Goal: Information Seeking & Learning: Learn about a topic

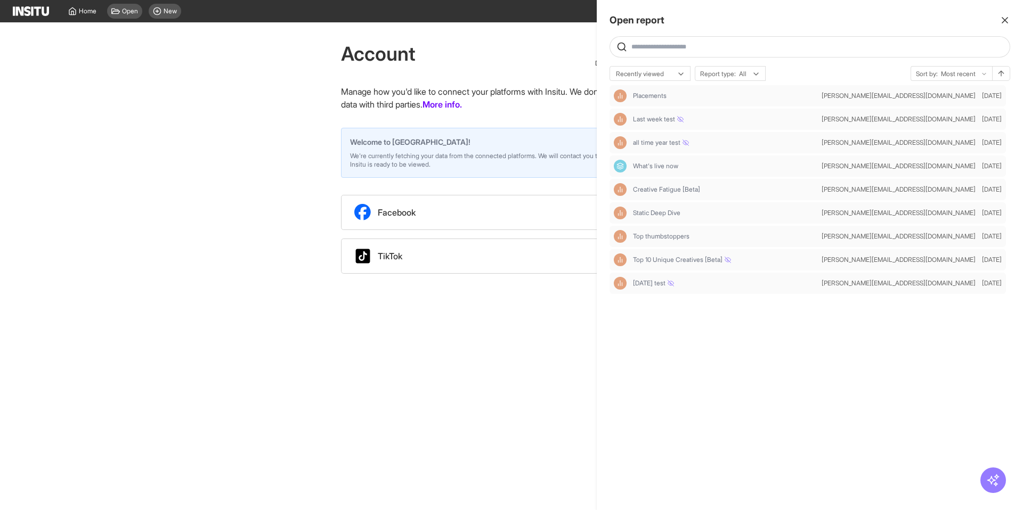
click at [201, 75] on div at bounding box center [511, 255] width 1023 height 510
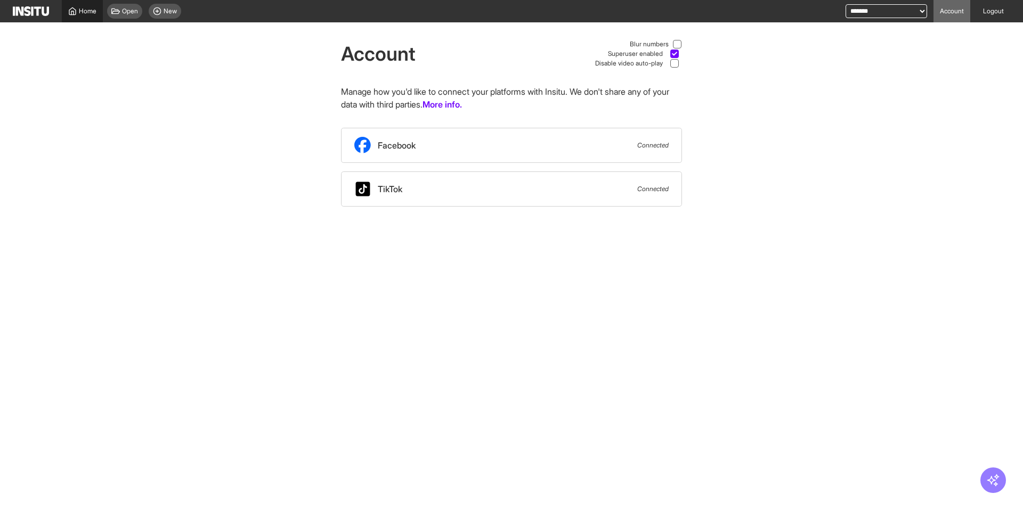
click at [83, 14] on span "Home" at bounding box center [88, 11] width 18 height 9
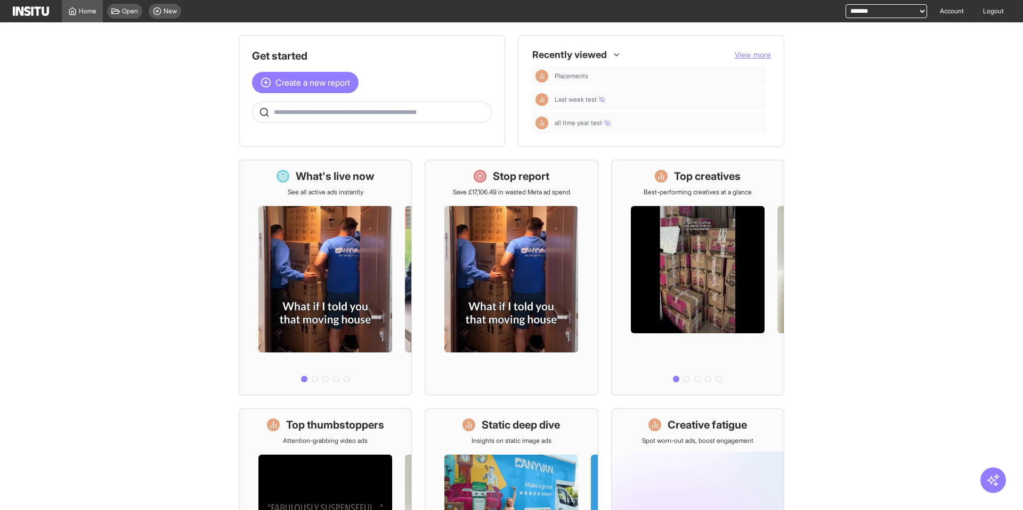
click at [102, 133] on main "Get started Create a new report Ask questions like: Which campaigns had the hig…" at bounding box center [511, 266] width 1023 height 488
click at [116, 7] on icon at bounding box center [115, 11] width 9 height 9
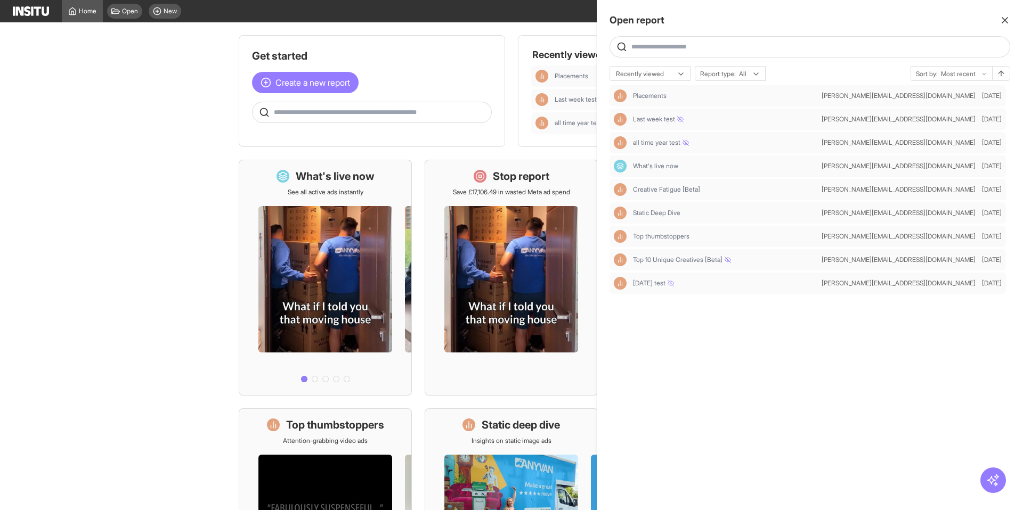
click at [169, 14] on div at bounding box center [511, 255] width 1023 height 510
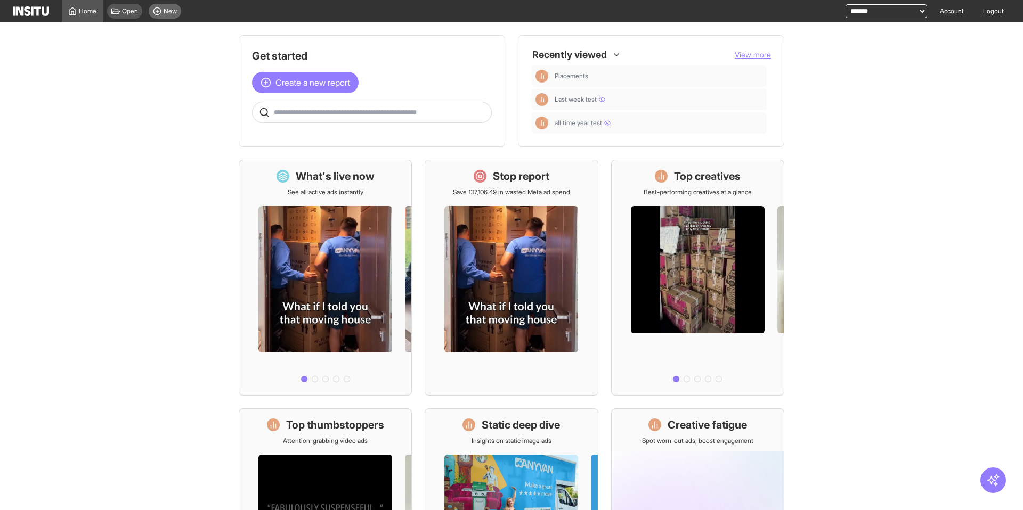
click at [169, 12] on span "New" at bounding box center [170, 11] width 13 height 9
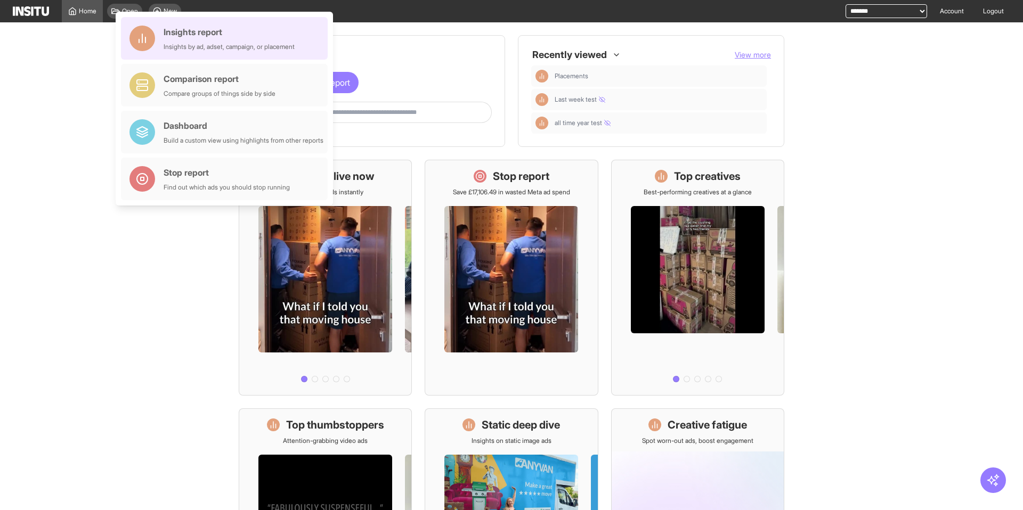
click at [181, 38] on div "Insights report" at bounding box center [229, 32] width 131 height 13
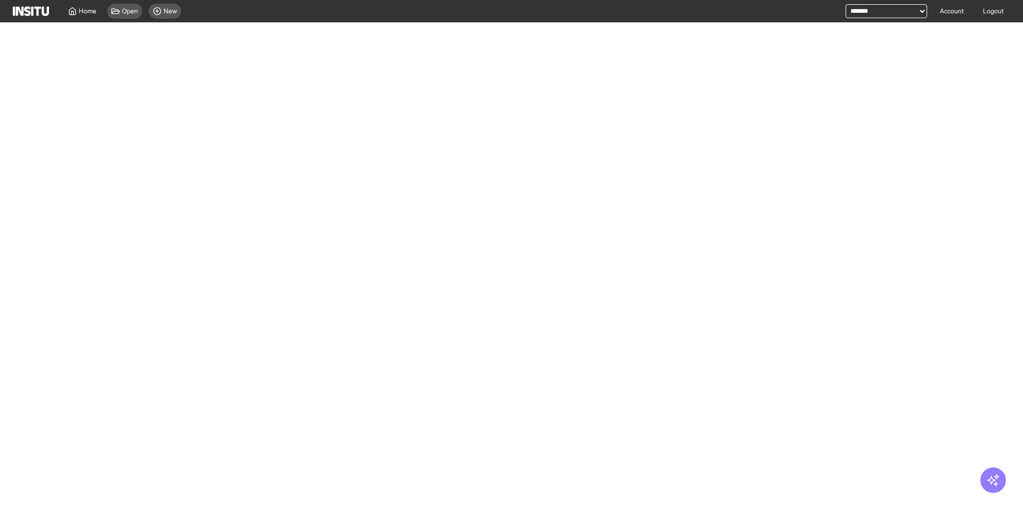
select select "**"
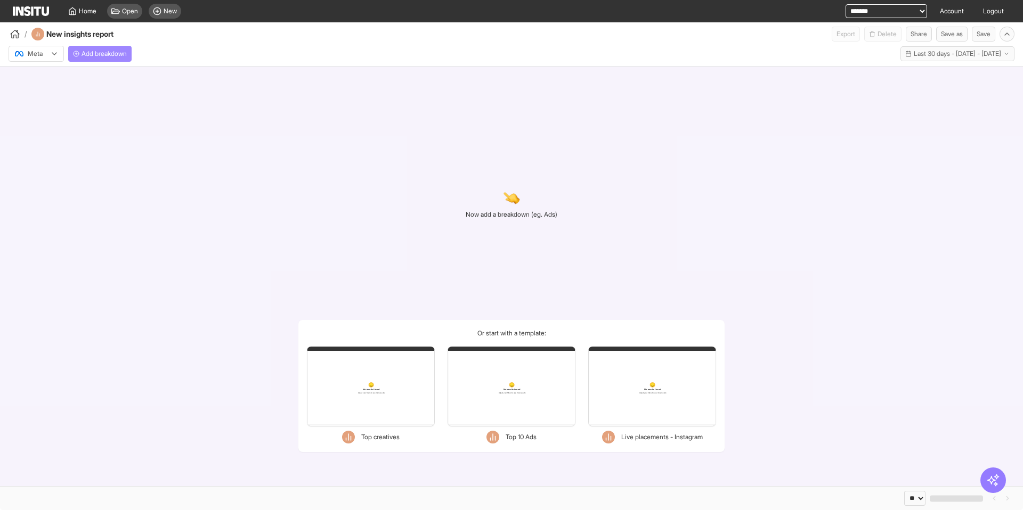
click at [109, 56] on span "Add breakdown" at bounding box center [104, 54] width 45 height 9
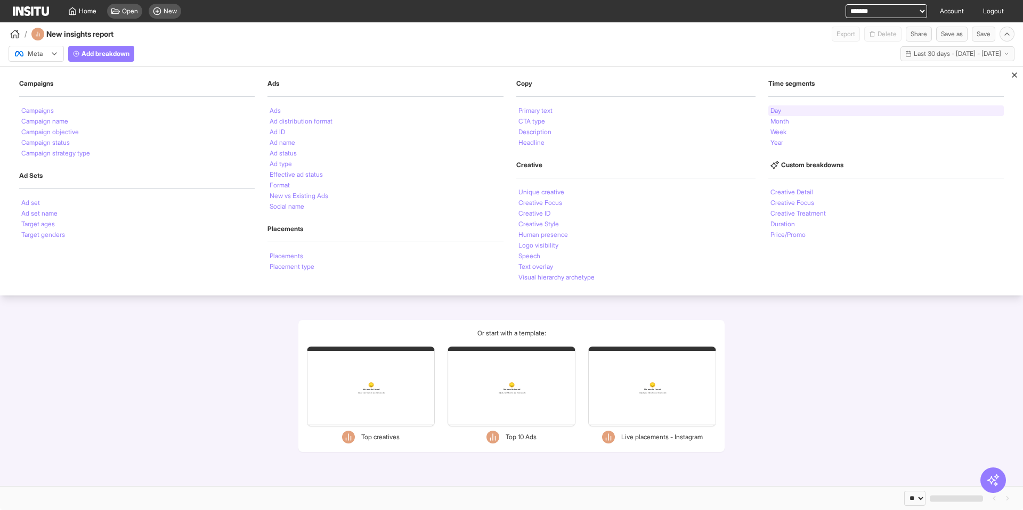
click at [778, 109] on li "Day" at bounding box center [775, 111] width 11 height 6
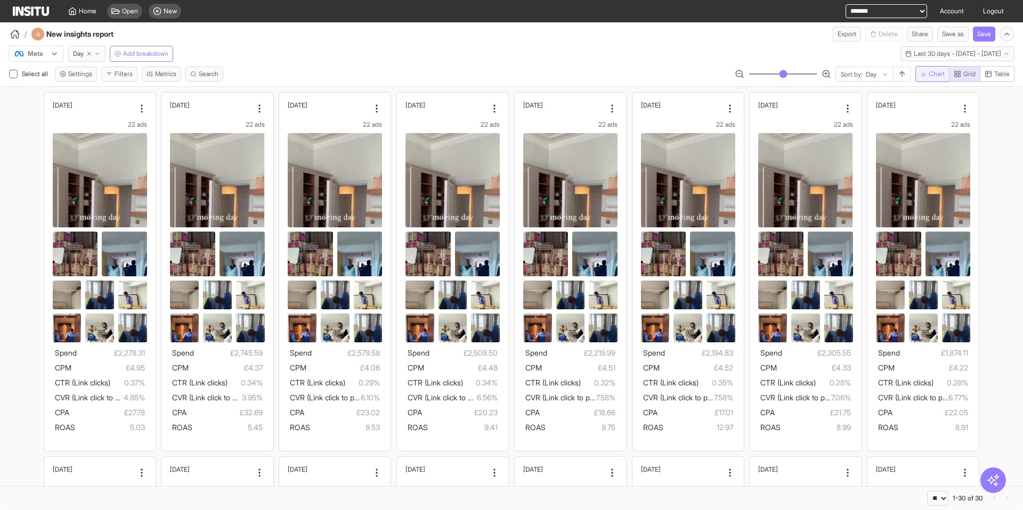
drag, startPoint x: 932, startPoint y: 76, endPoint x: 947, endPoint y: 76, distance: 14.9
click at [932, 76] on span "Chart" at bounding box center [937, 74] width 16 height 9
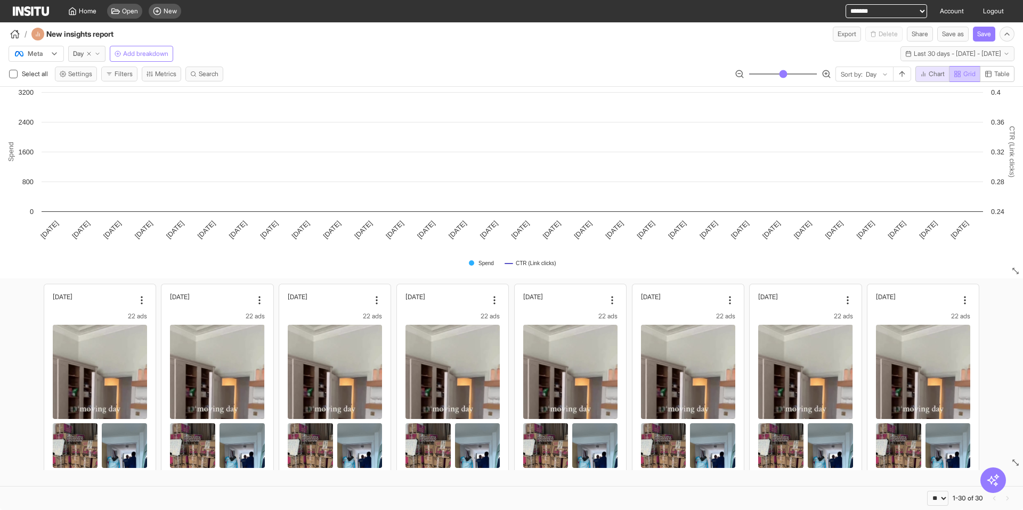
click at [963, 76] on span "Grid" at bounding box center [969, 74] width 12 height 9
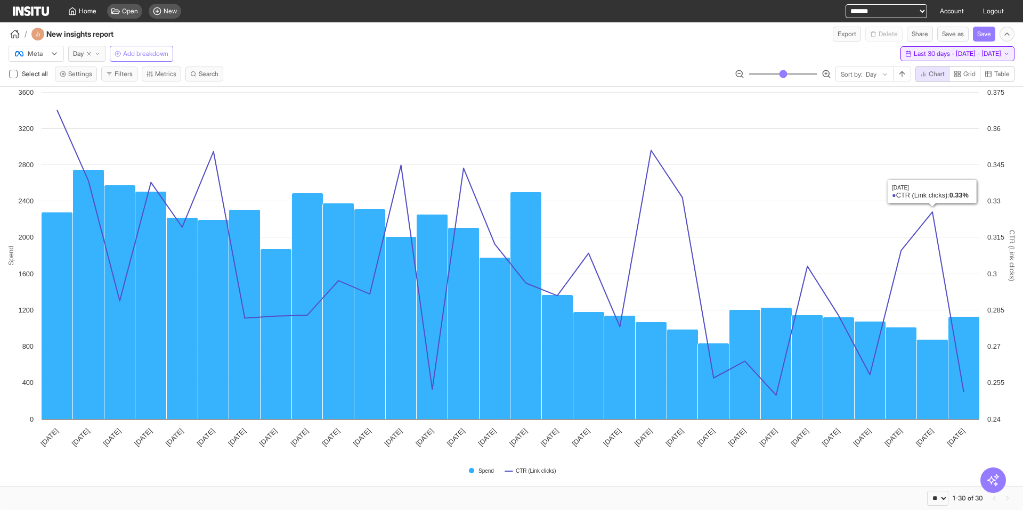
click at [929, 56] on span "Last 30 days - [DATE] - [DATE]" at bounding box center [957, 54] width 87 height 9
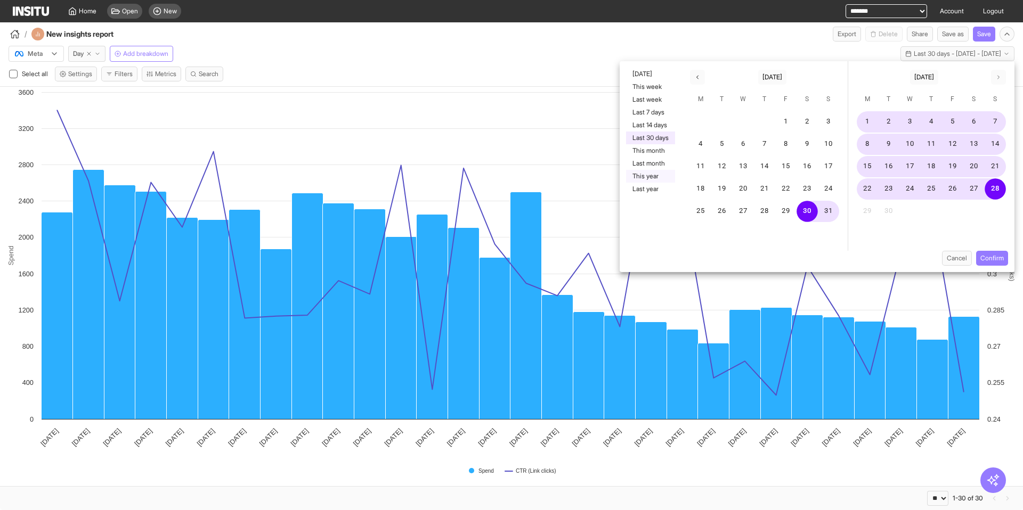
click at [657, 178] on button "This year" at bounding box center [650, 176] width 49 height 13
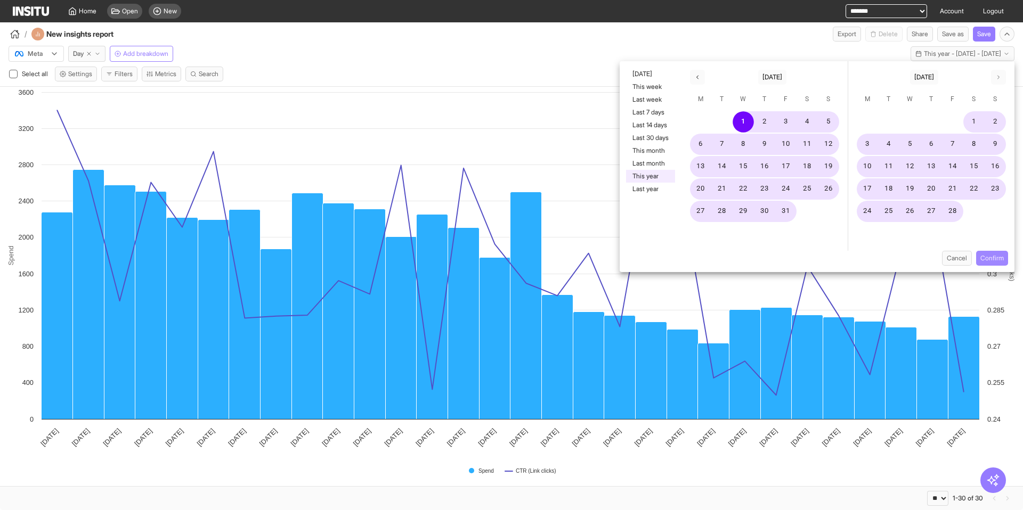
click at [991, 258] on button "Confirm" at bounding box center [992, 258] width 32 height 15
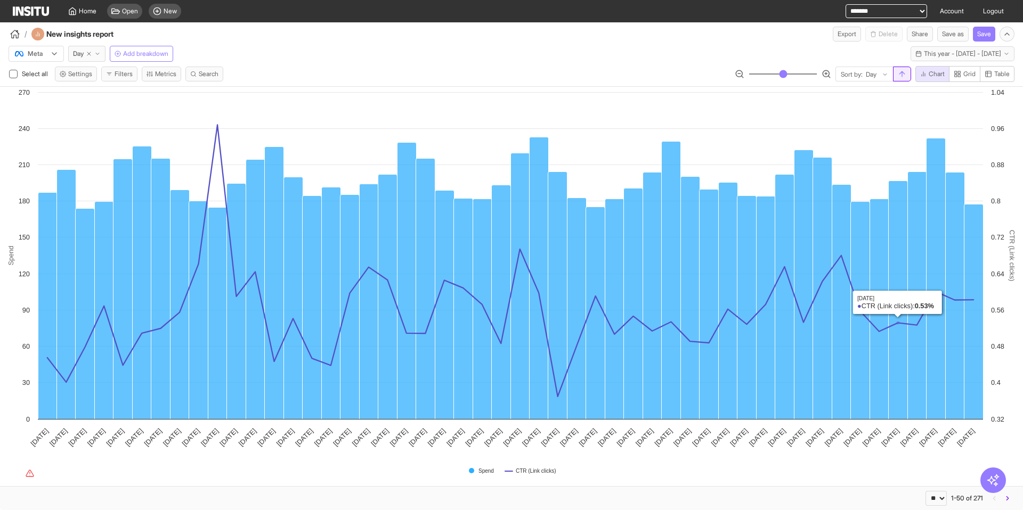
click at [901, 77] on icon "button" at bounding box center [902, 74] width 9 height 9
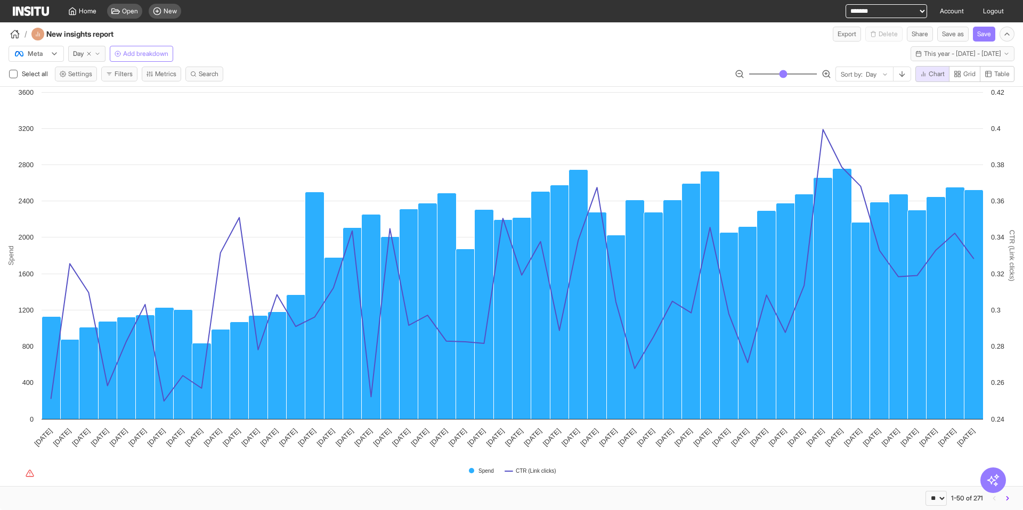
click at [532, 38] on div "/ New insights report Export Delete Share Save as Save" at bounding box center [511, 31] width 1023 height 19
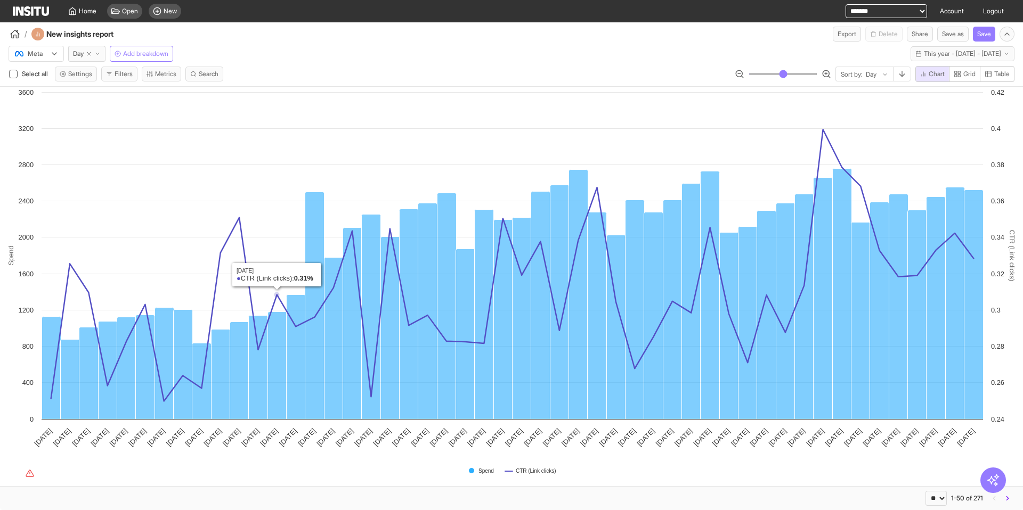
click at [293, 66] on div "Select all Settings Filters Metrics Search Sort by: Day Chart Grid Table" at bounding box center [511, 76] width 1023 height 20
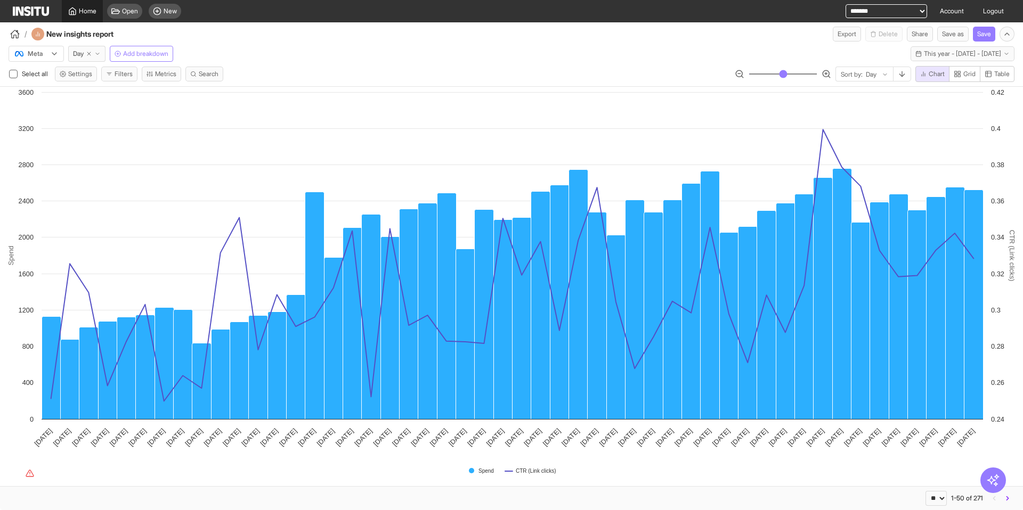
click at [91, 13] on span "Home" at bounding box center [88, 11] width 18 height 9
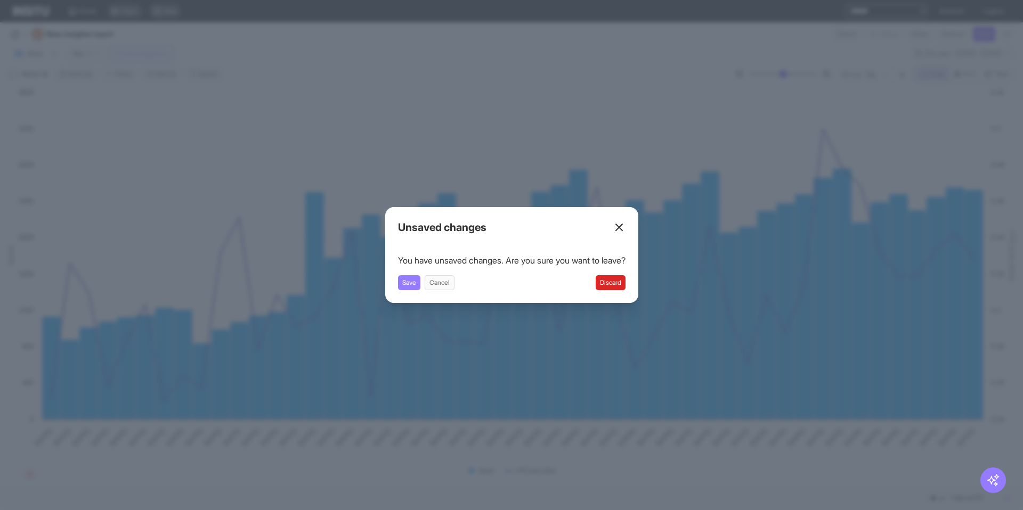
click at [616, 286] on button "Discard" at bounding box center [611, 282] width 30 height 15
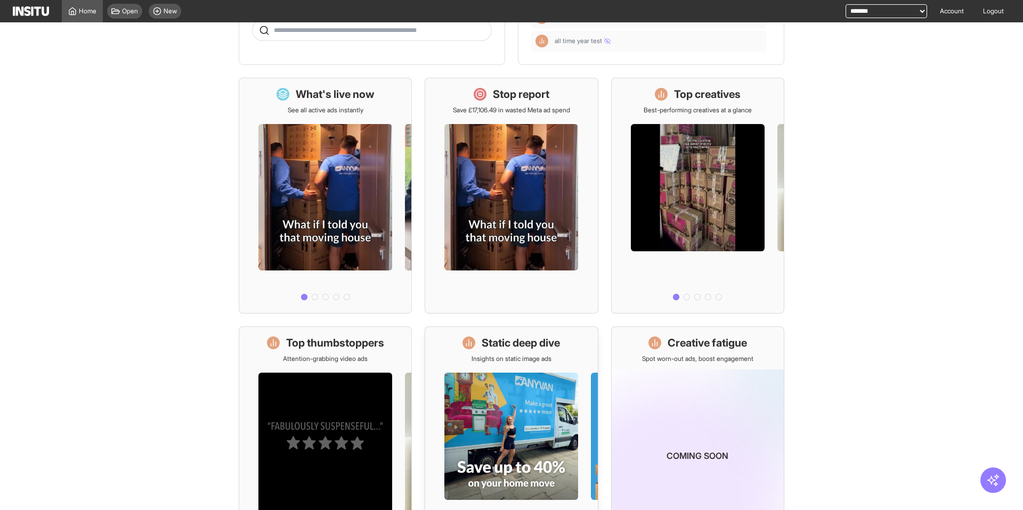
scroll to position [26, 0]
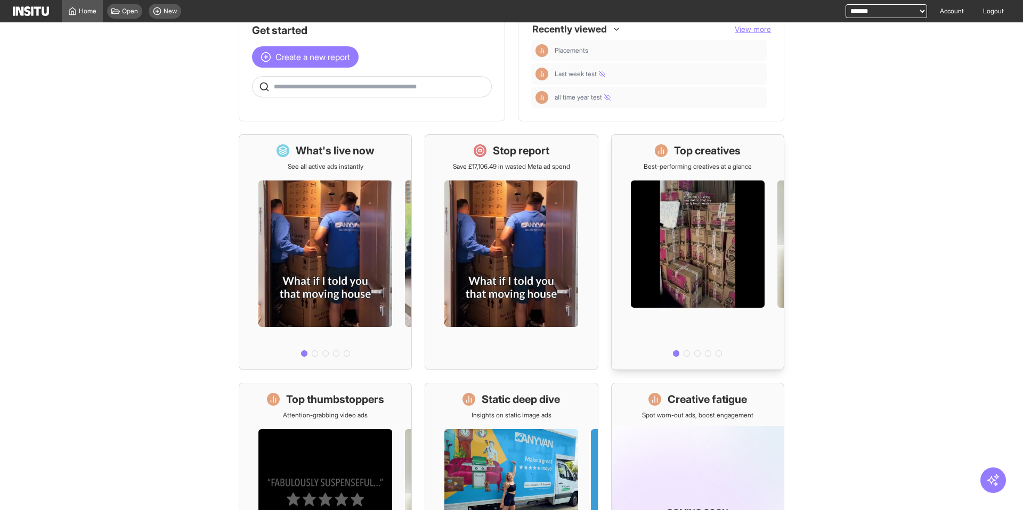
click at [676, 229] on div at bounding box center [698, 266] width 172 height 190
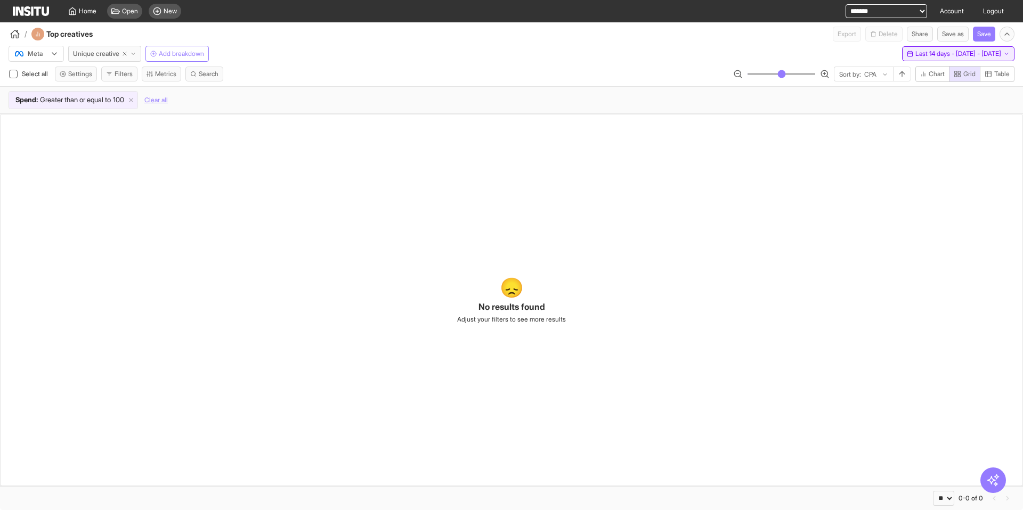
click at [915, 54] on span "Last 14 days - [DATE] - [DATE]" at bounding box center [958, 54] width 86 height 9
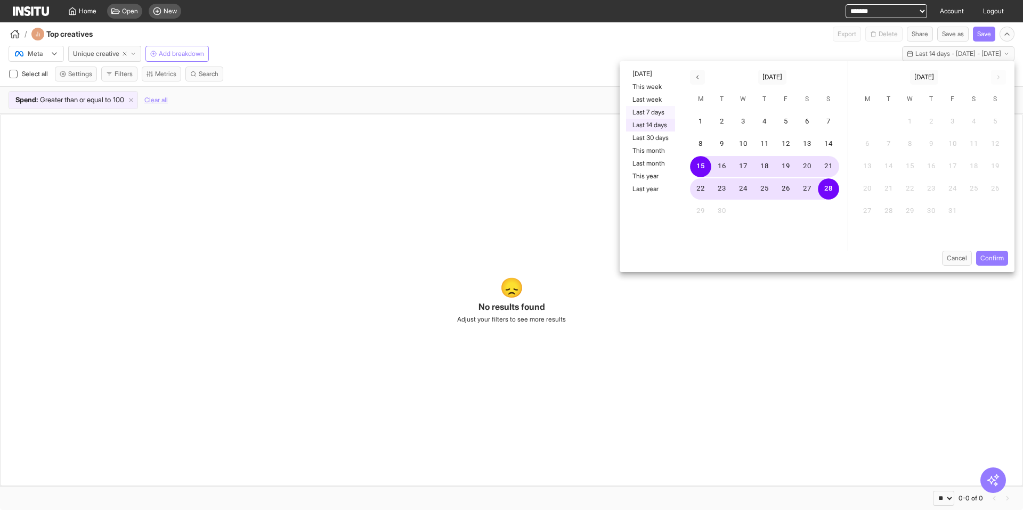
click at [655, 108] on button "Last 7 days" at bounding box center [650, 112] width 49 height 13
click at [996, 261] on button "Confirm" at bounding box center [992, 258] width 32 height 15
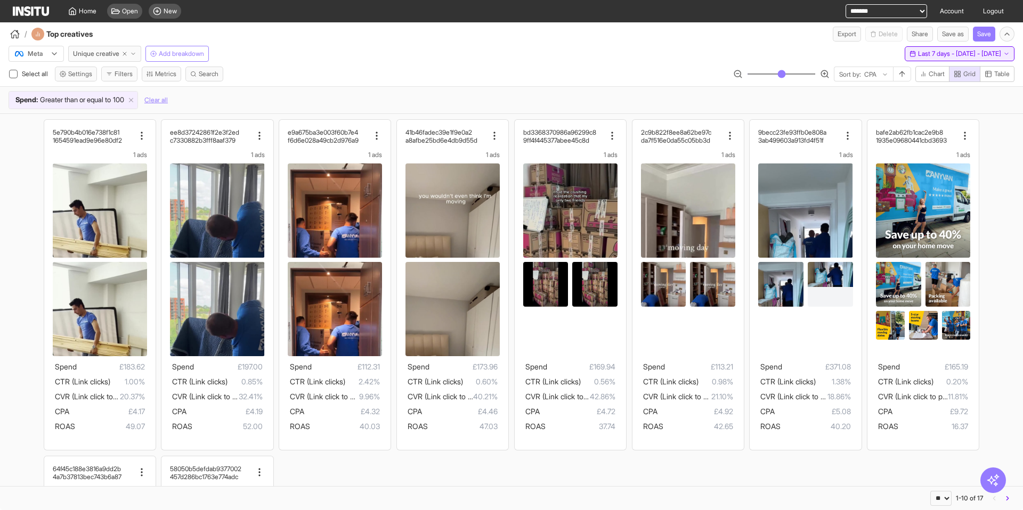
click at [918, 53] on span "Last 7 days - Mon 22 - Sun 28 Sep, 2025" at bounding box center [959, 54] width 83 height 9
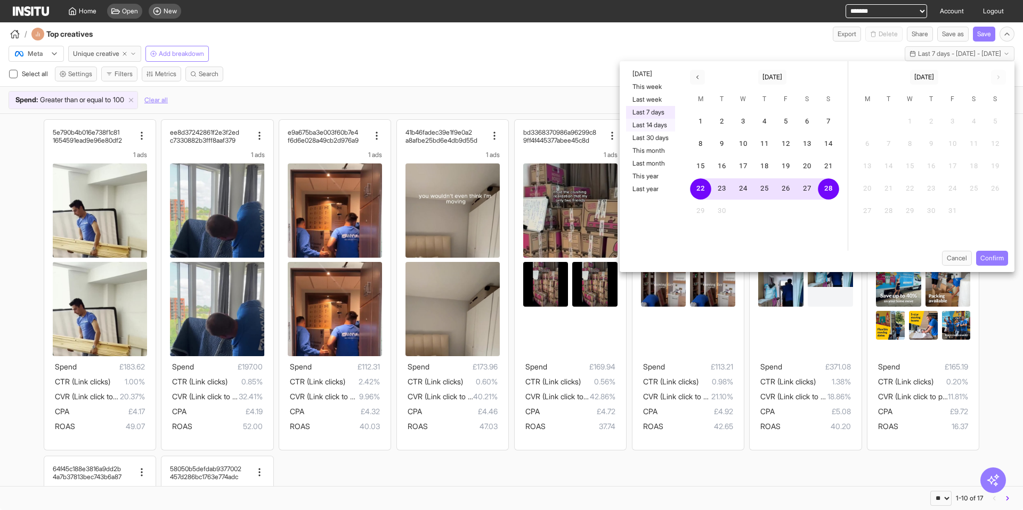
click at [640, 127] on button "Last 14 days" at bounding box center [650, 125] width 49 height 13
click at [987, 258] on button "Confirm" at bounding box center [992, 258] width 32 height 15
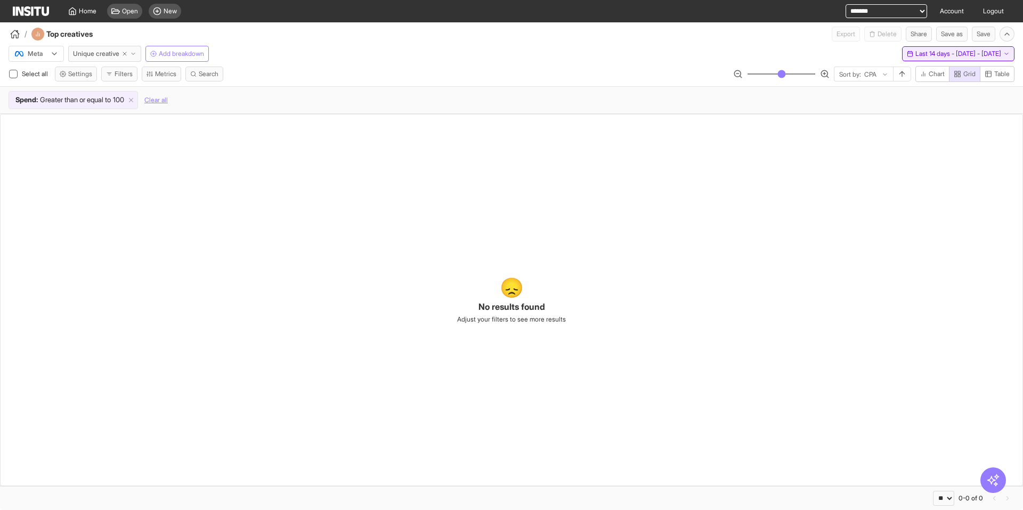
click at [915, 56] on span "Last 14 days - [DATE] - [DATE]" at bounding box center [958, 54] width 86 height 9
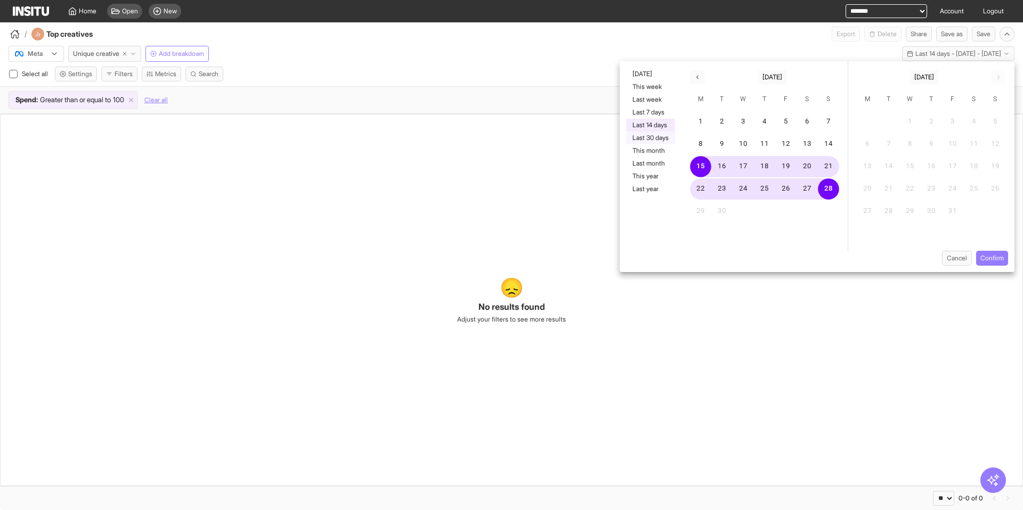
click at [646, 135] on button "Last 30 days" at bounding box center [650, 138] width 49 height 13
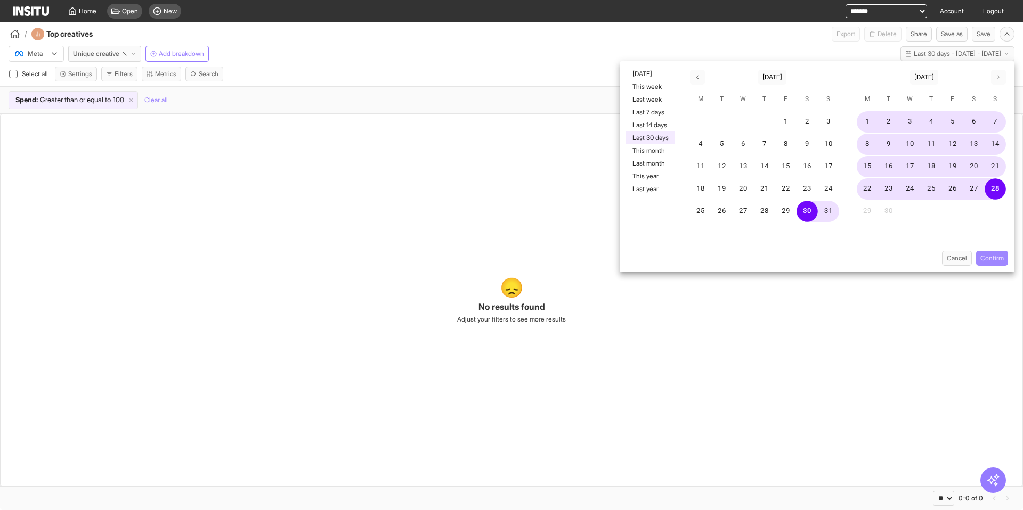
click at [995, 258] on button "Confirm" at bounding box center [992, 258] width 32 height 15
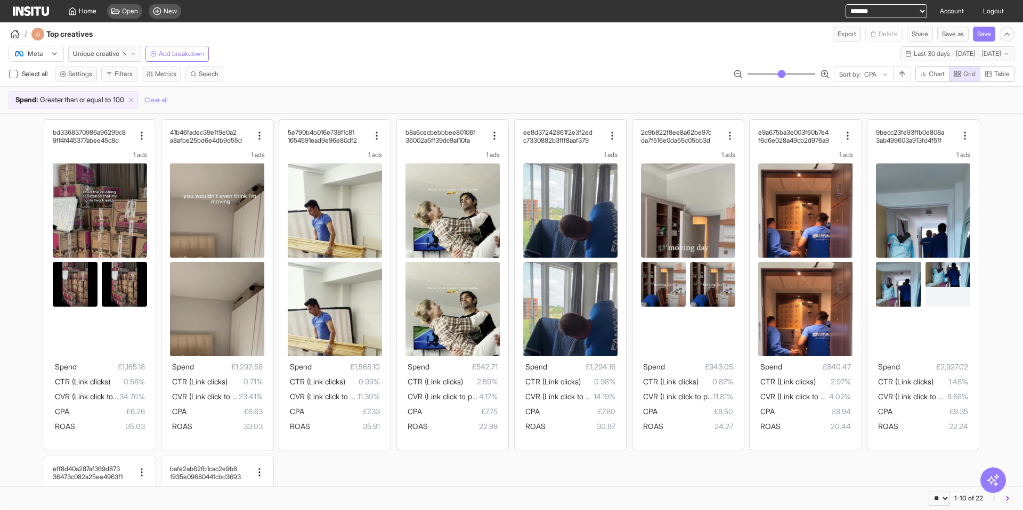
click at [651, 42] on div "Meta Unique creative Add breakdown Last 30 days - Sat 30 Aug - Sun 28 Sep, 2025…" at bounding box center [511, 52] width 1023 height 20
click at [880, 62] on div "Meta Unique creative Add breakdown Last 30 days - Sat 30 Aug - Sun 28 Sep, 2025…" at bounding box center [511, 78] width 1023 height 72
click at [914, 55] on span "Last 30 days - [DATE] - [DATE]" at bounding box center [957, 54] width 87 height 9
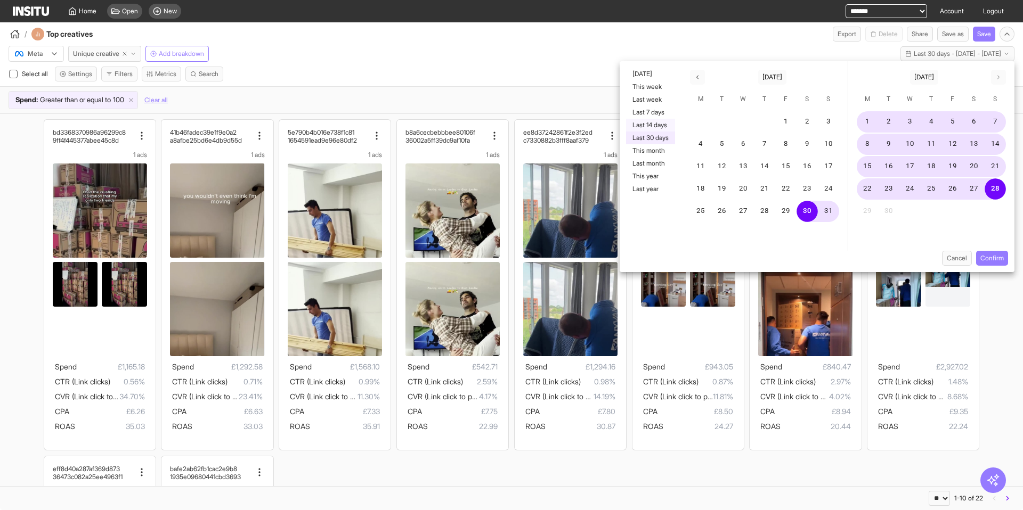
click at [651, 125] on button "Last 14 days" at bounding box center [650, 125] width 49 height 13
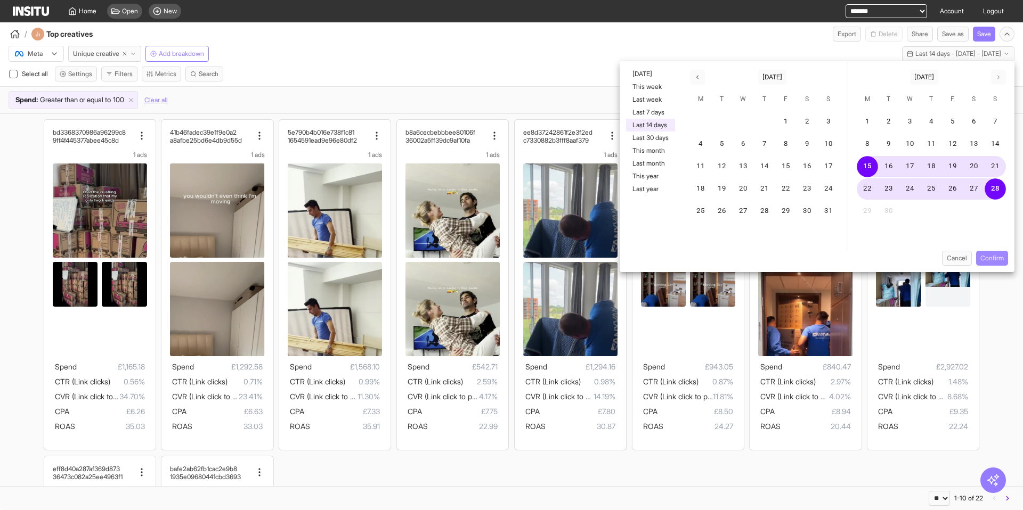
click at [981, 257] on button "Confirm" at bounding box center [992, 258] width 32 height 15
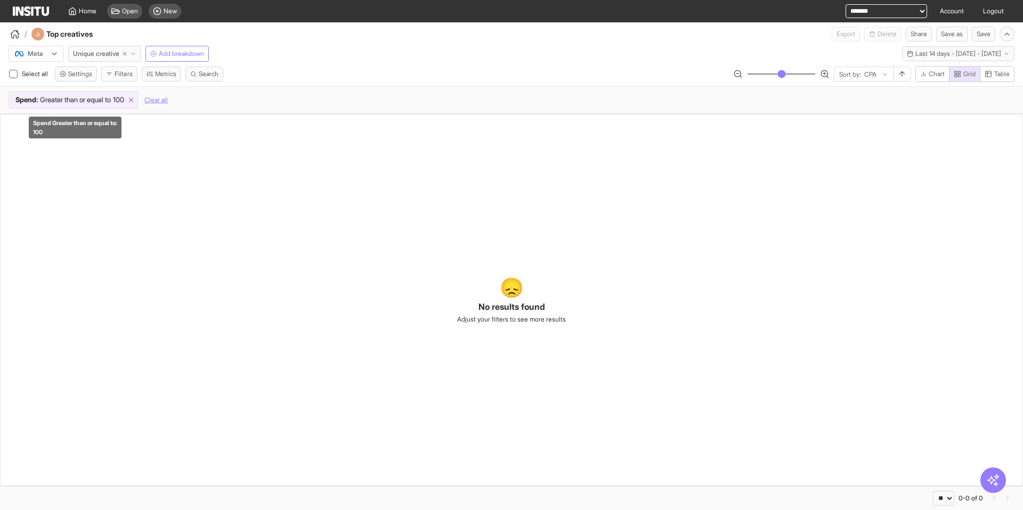
click at [133, 101] on line at bounding box center [131, 101] width 4 height 4
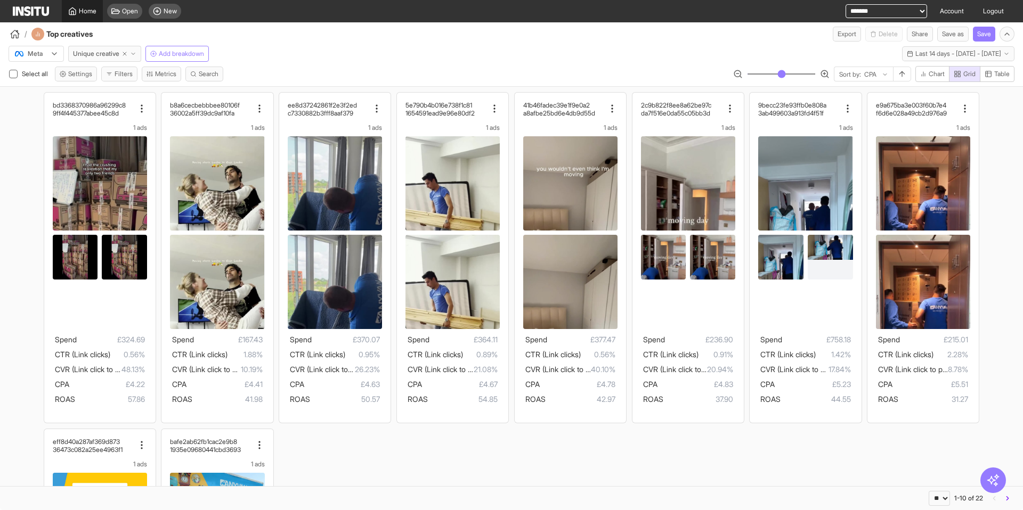
click at [94, 10] on span "Home" at bounding box center [88, 11] width 18 height 9
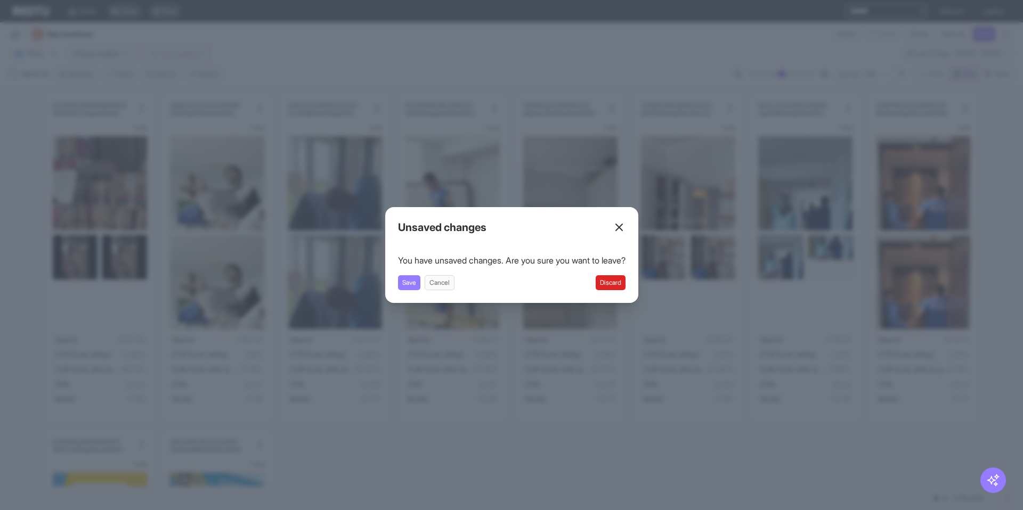
click at [611, 289] on button "Discard" at bounding box center [611, 282] width 30 height 15
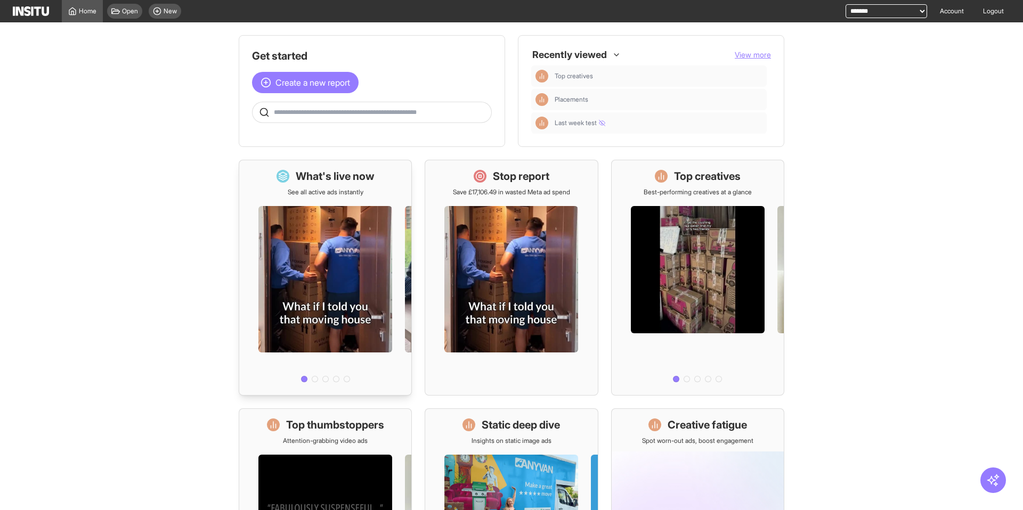
click at [328, 221] on div at bounding box center [325, 292] width 172 height 190
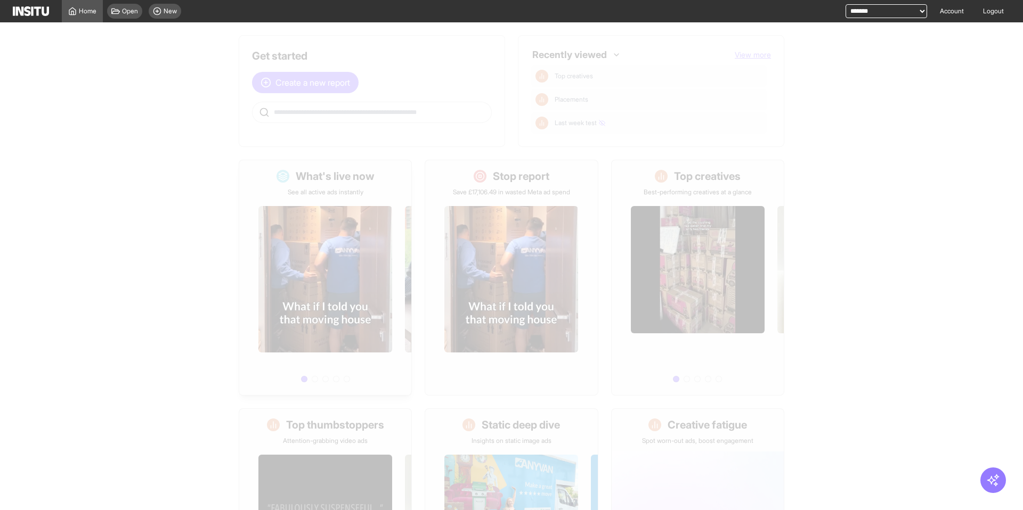
select select "**"
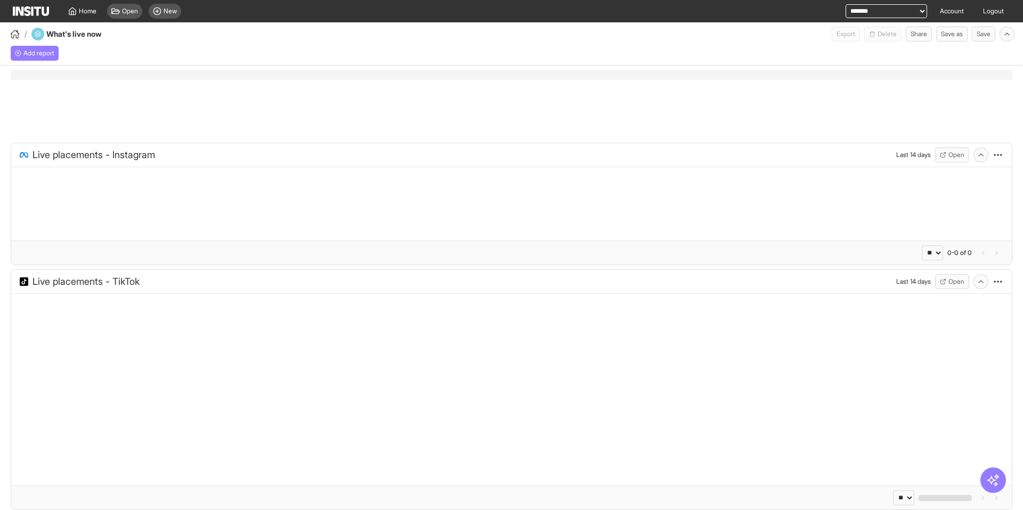
select select "**"
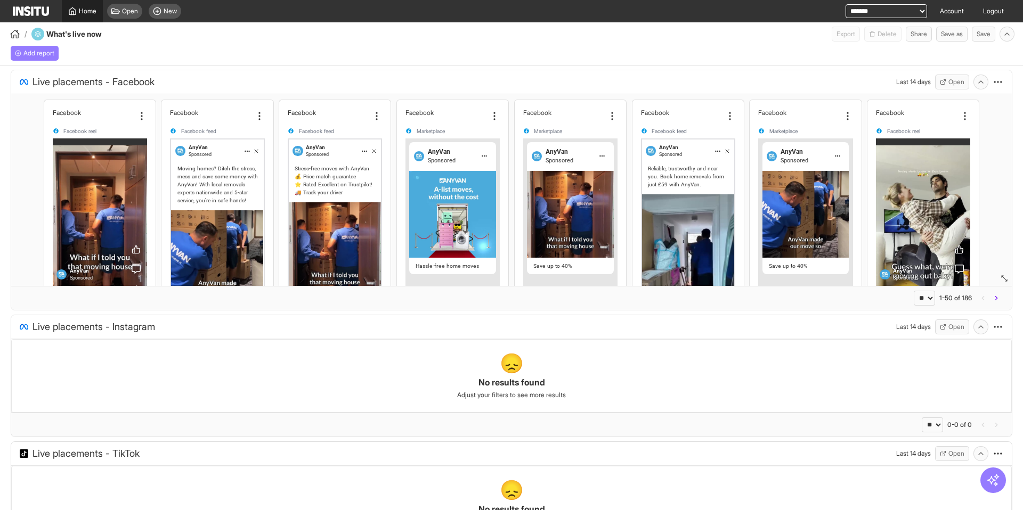
click at [81, 9] on span "Home" at bounding box center [88, 11] width 18 height 9
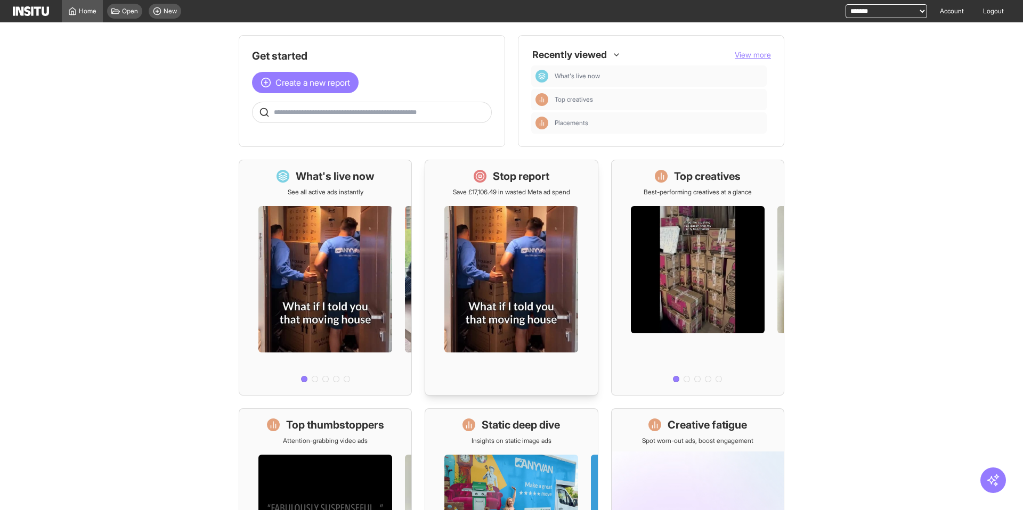
click at [498, 237] on div at bounding box center [511, 292] width 172 height 190
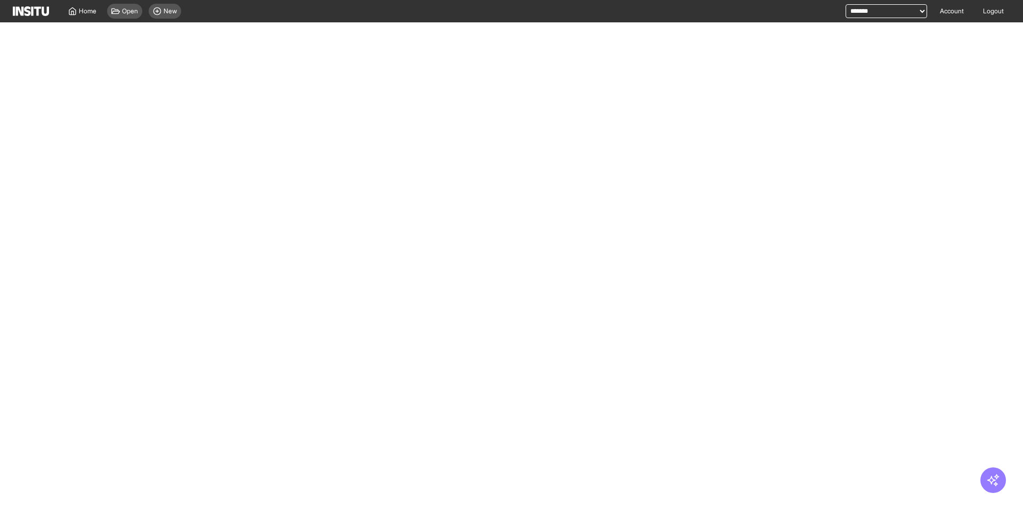
select select "**"
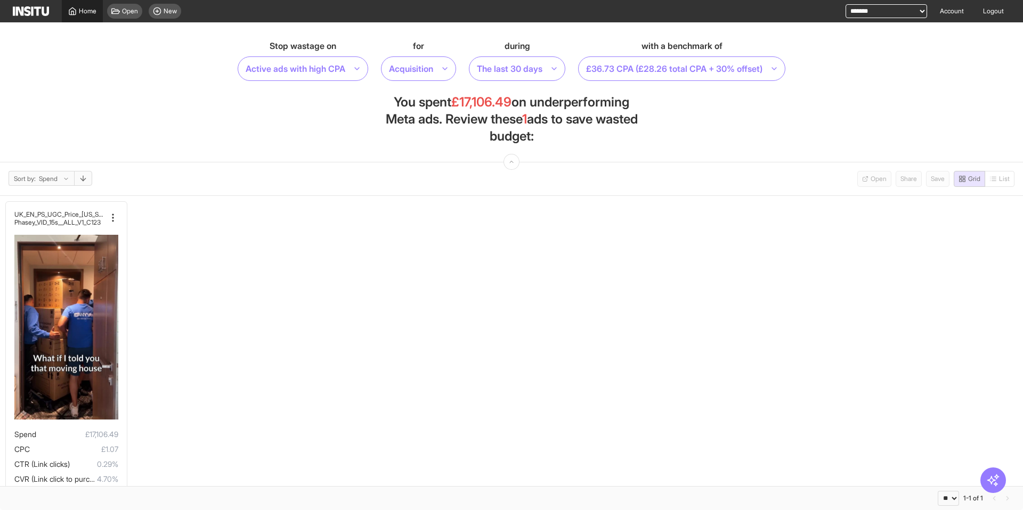
click at [84, 12] on span "Home" at bounding box center [88, 11] width 18 height 9
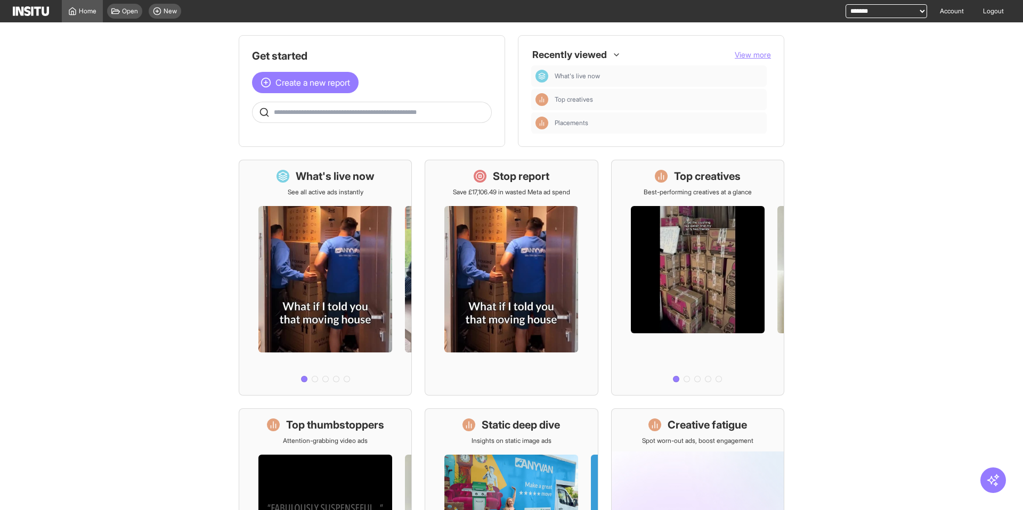
click at [83, 235] on main "Get started Create a new report Ask questions like: Which campaigns had the hig…" at bounding box center [511, 266] width 1023 height 488
click at [162, 12] on div "New" at bounding box center [165, 11] width 33 height 15
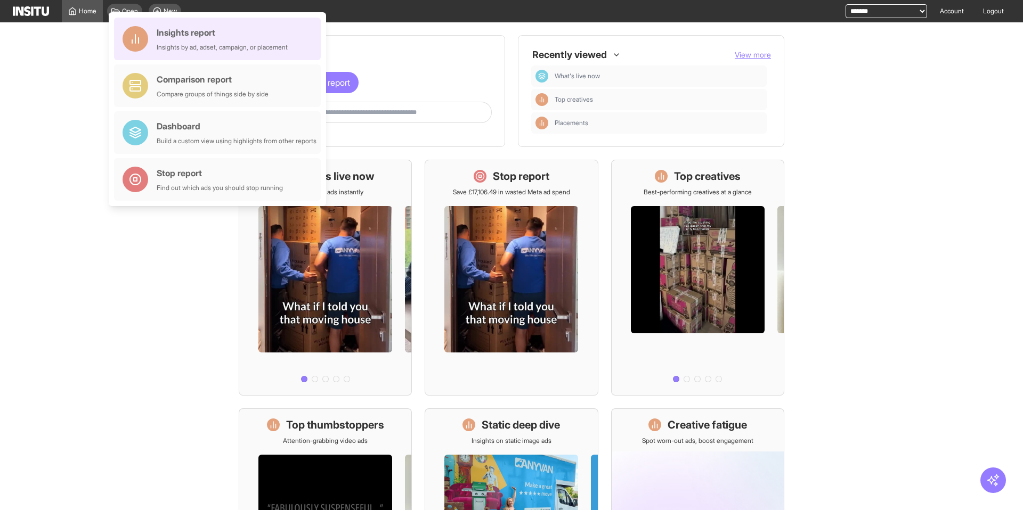
click at [191, 37] on div "Insights report" at bounding box center [222, 32] width 131 height 13
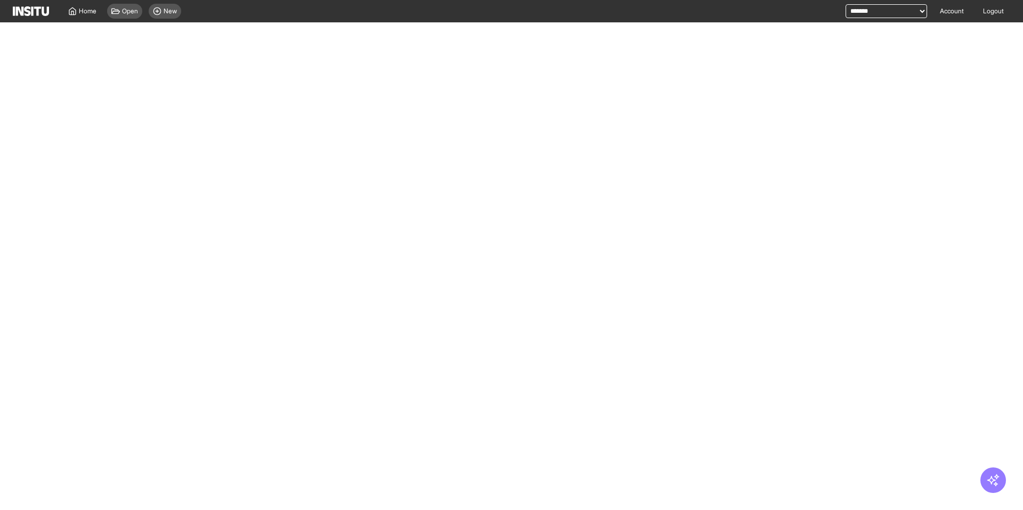
select select "**"
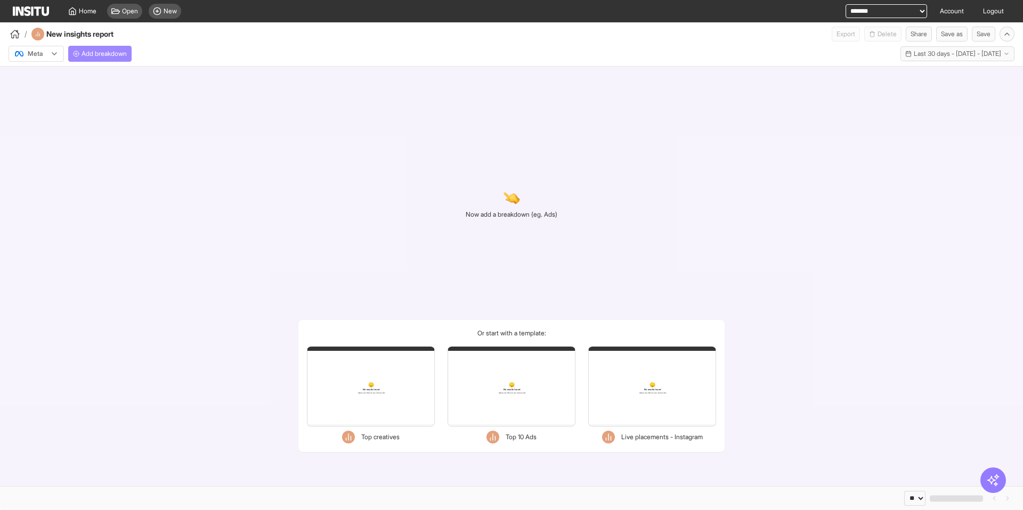
click at [115, 59] on button "Add breakdown" at bounding box center [99, 54] width 63 height 16
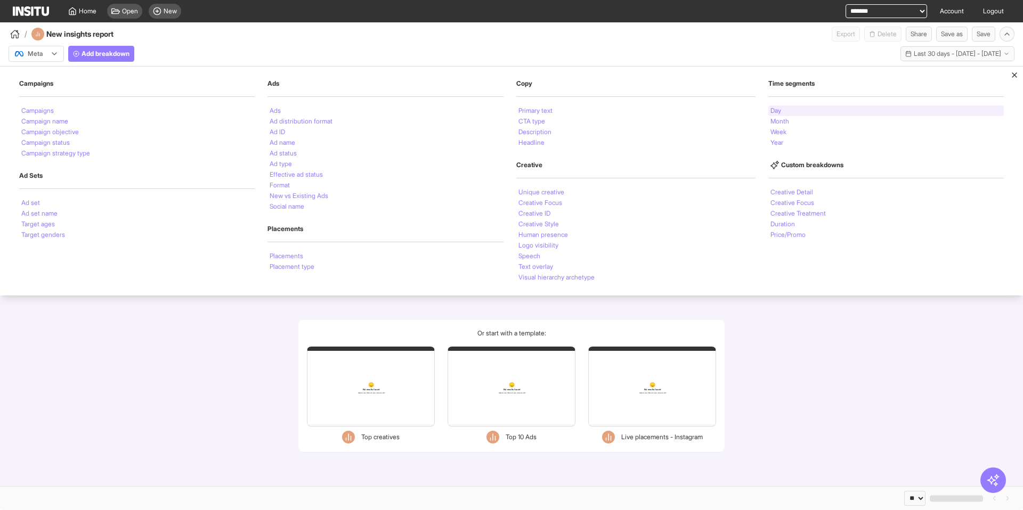
click at [779, 108] on li "Day" at bounding box center [775, 111] width 11 height 6
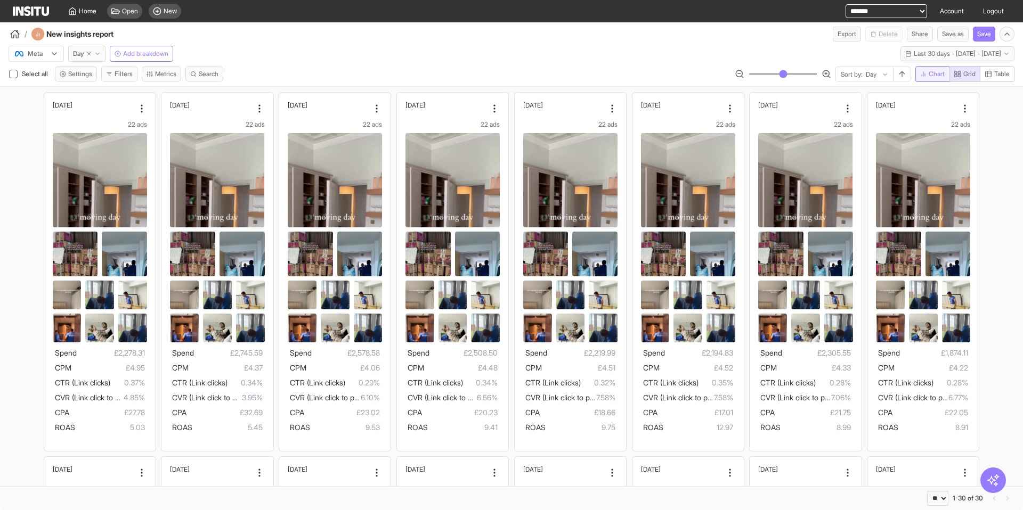
click at [936, 75] on span "Chart" at bounding box center [937, 74] width 16 height 9
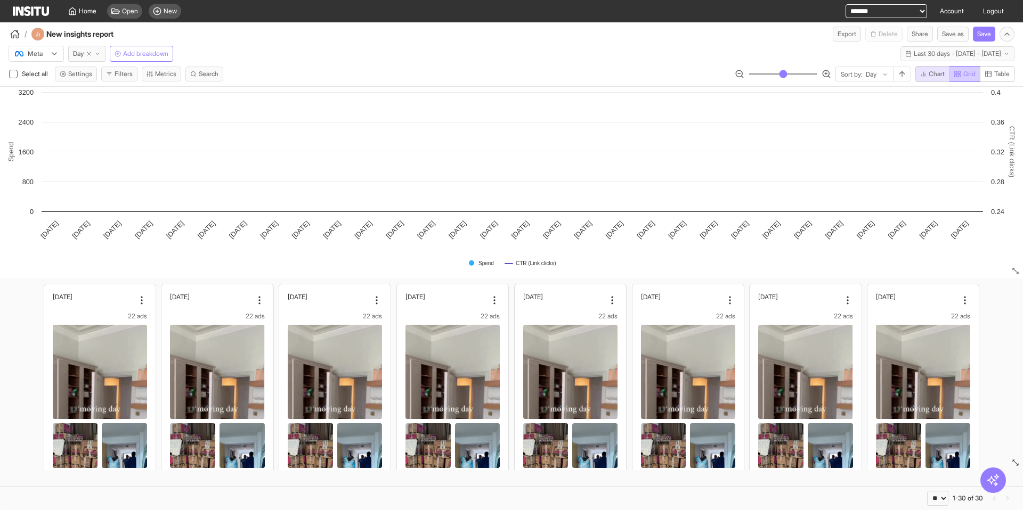
click at [964, 74] on span "Grid" at bounding box center [969, 74] width 12 height 9
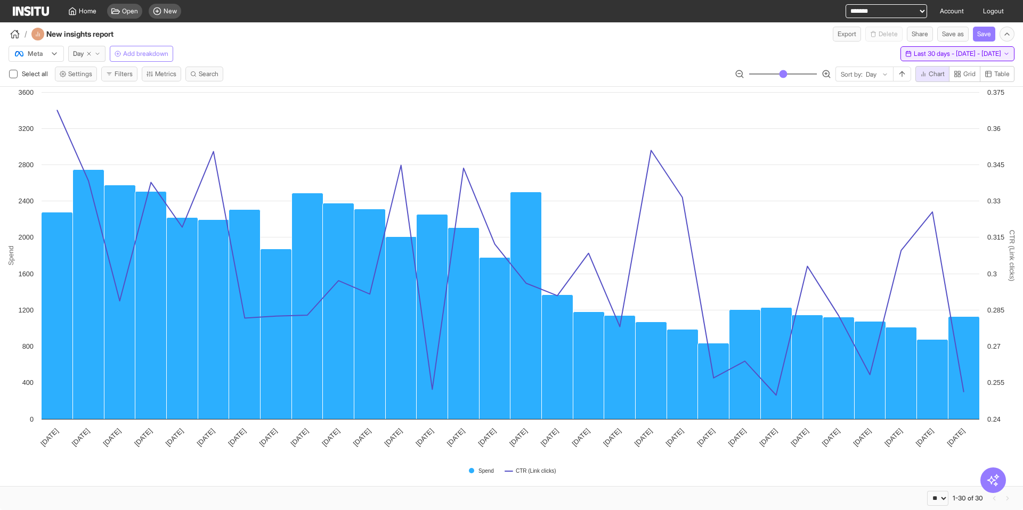
click at [914, 53] on span "Last 30 days - [DATE] - [DATE]" at bounding box center [957, 54] width 87 height 9
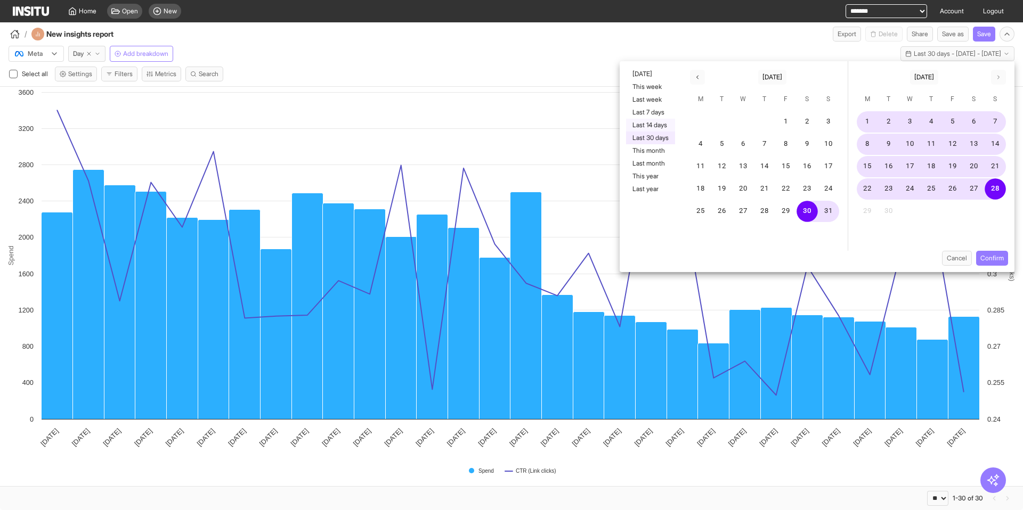
click at [652, 122] on button "Last 14 days" at bounding box center [650, 125] width 49 height 13
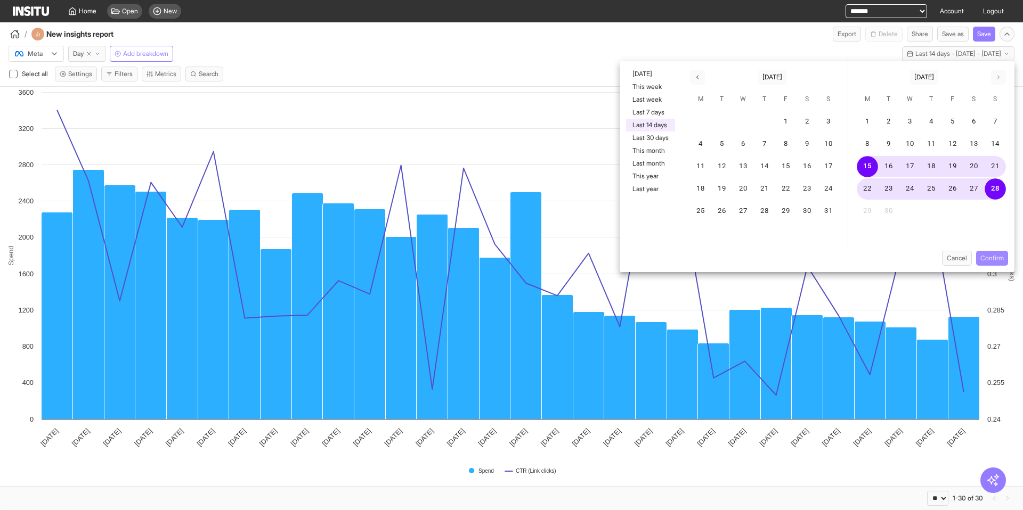
click at [996, 261] on button "Confirm" at bounding box center [992, 258] width 32 height 15
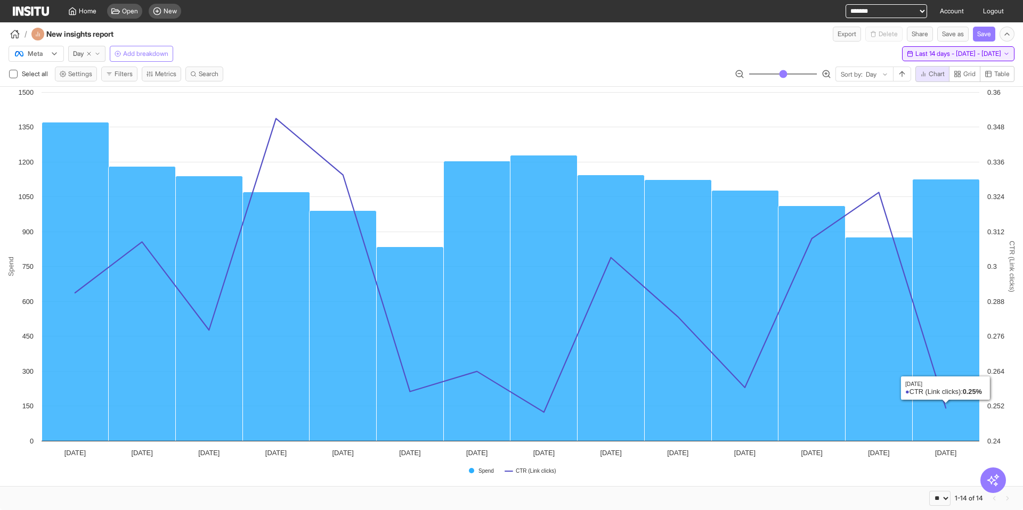
click at [915, 52] on span "Last 14 days - [DATE] - [DATE]" at bounding box center [958, 54] width 86 height 9
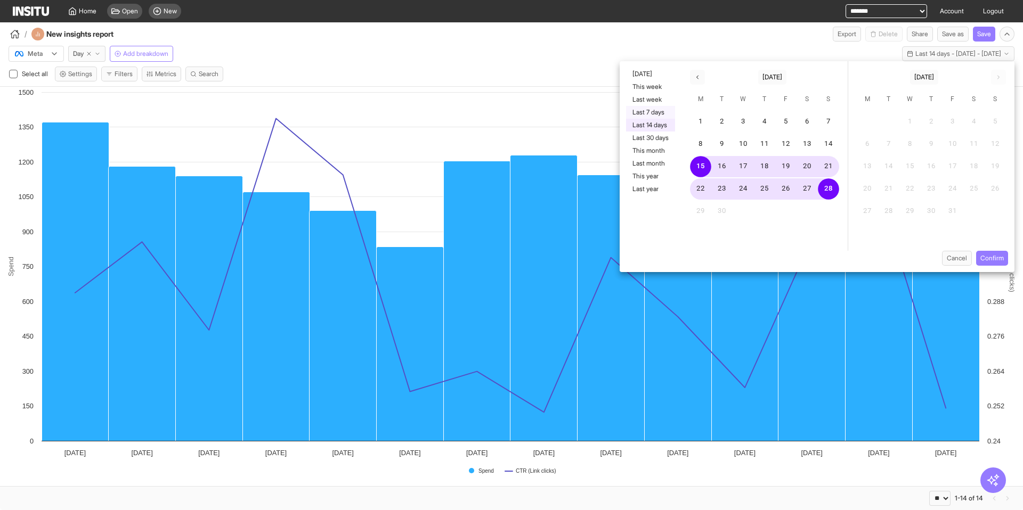
click at [638, 111] on button "Last 7 days" at bounding box center [650, 112] width 49 height 13
click at [996, 259] on button "Confirm" at bounding box center [992, 258] width 32 height 15
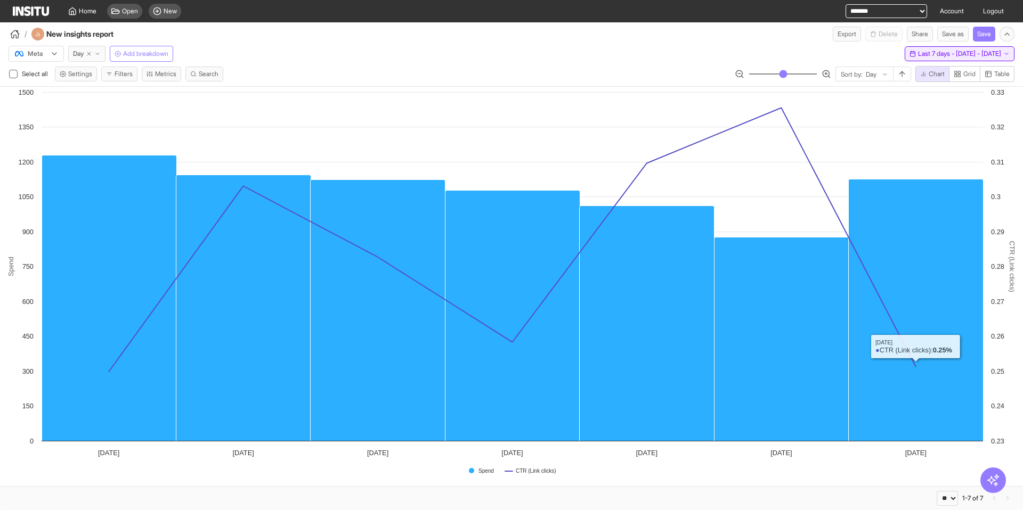
click at [918, 52] on span "Last 7 days - Mon 22 - Sun 28 Sep, 2025" at bounding box center [959, 54] width 83 height 9
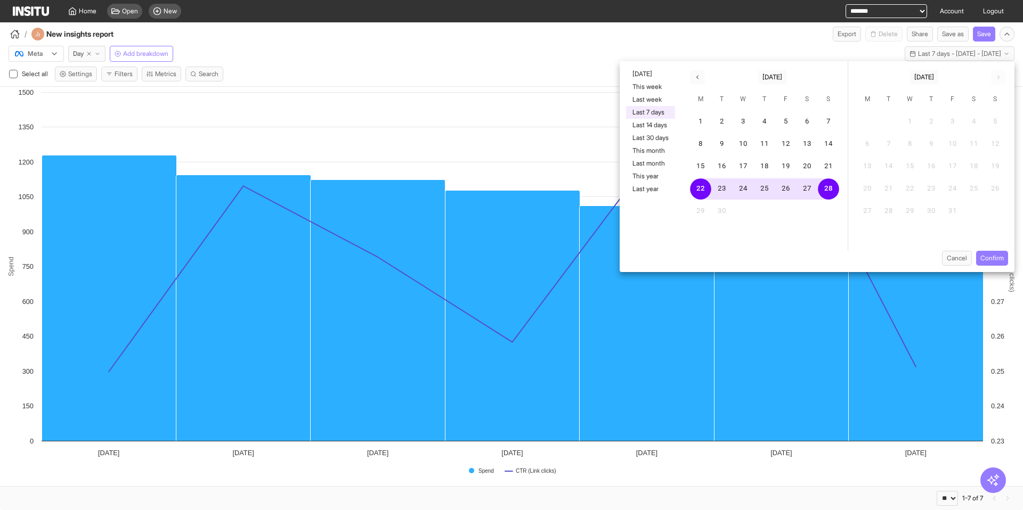
click at [634, 39] on div "/ New insights report Export Delete Share Save as Save" at bounding box center [511, 31] width 1023 height 19
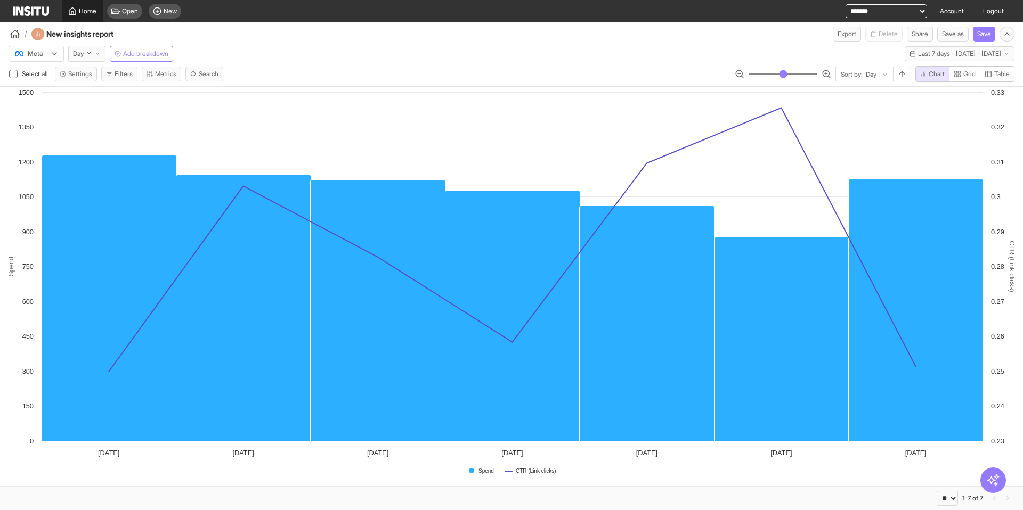
click at [86, 10] on span "Home" at bounding box center [88, 11] width 18 height 9
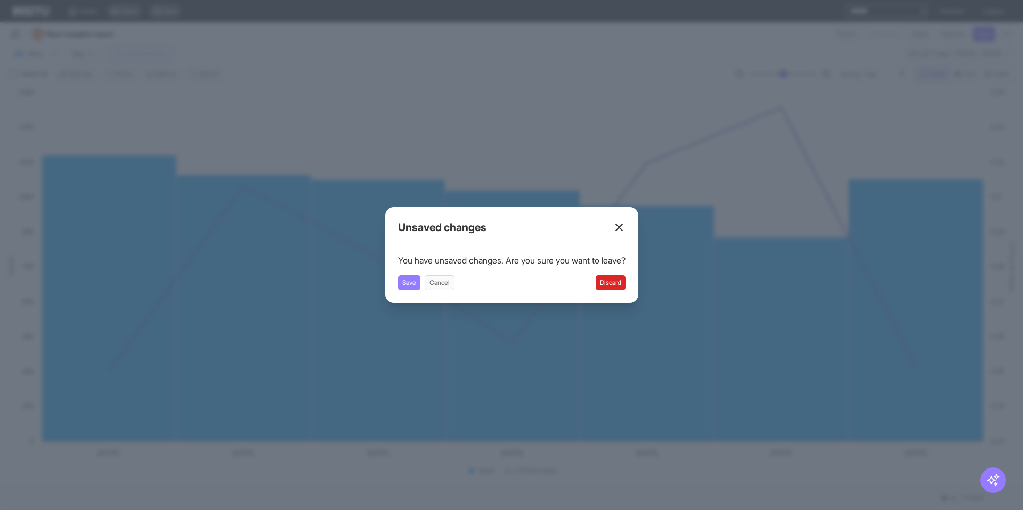
click at [610, 280] on button "Discard" at bounding box center [611, 282] width 30 height 15
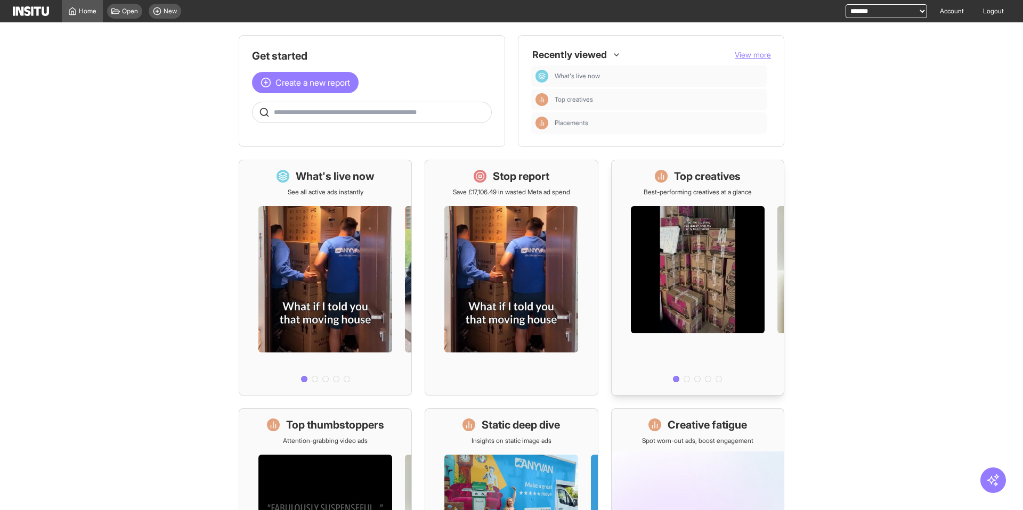
click at [650, 249] on div at bounding box center [698, 292] width 172 height 190
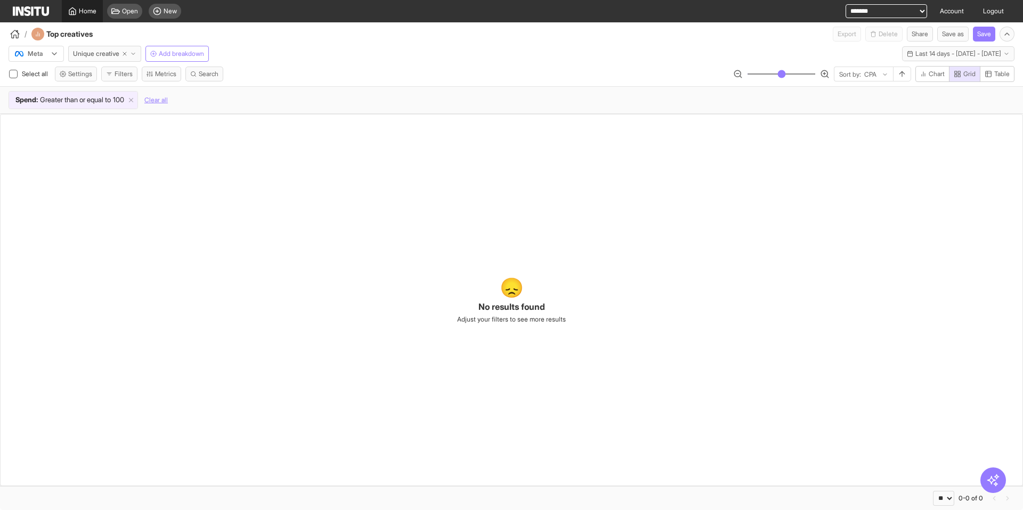
click at [81, 11] on span "Home" at bounding box center [88, 11] width 18 height 9
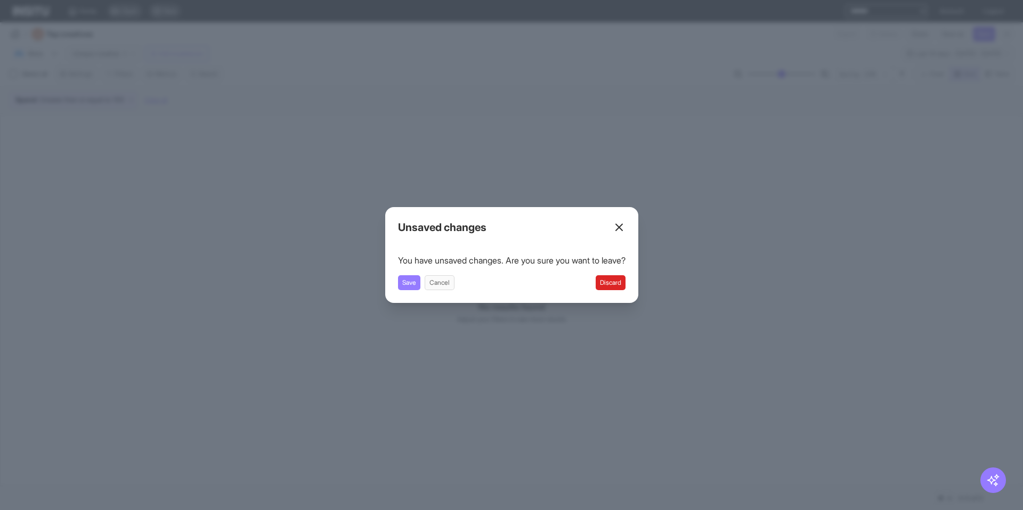
click at [621, 286] on button "Discard" at bounding box center [611, 282] width 30 height 15
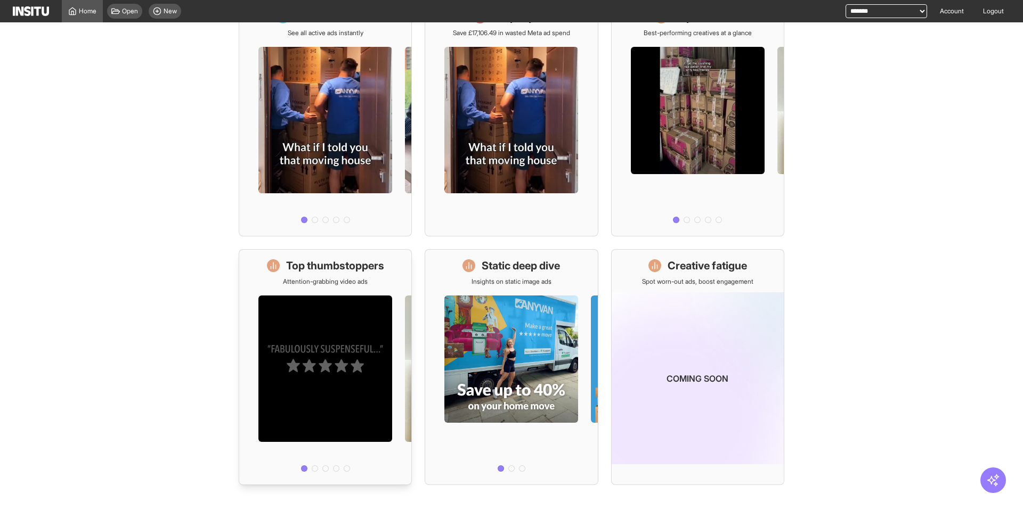
scroll to position [173, 0]
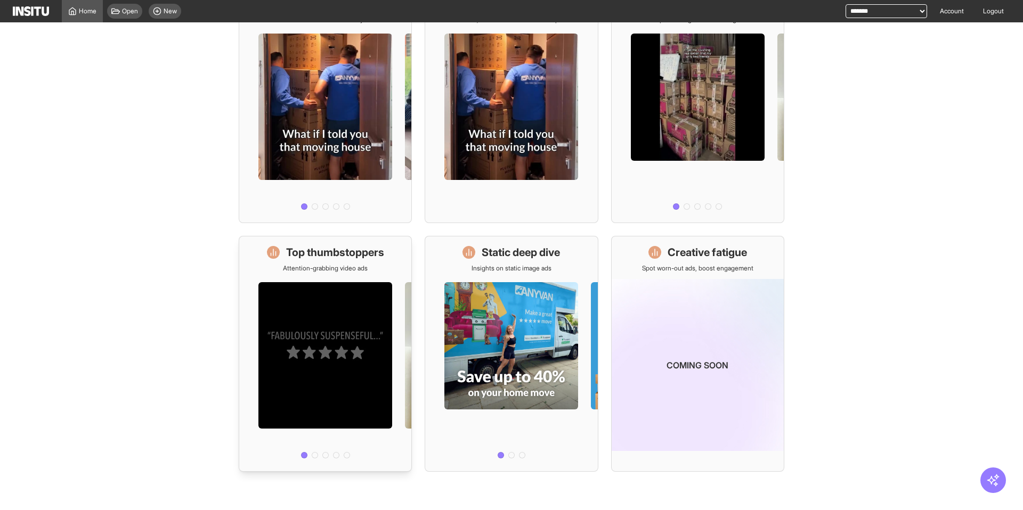
click at [372, 336] on div at bounding box center [325, 368] width 172 height 190
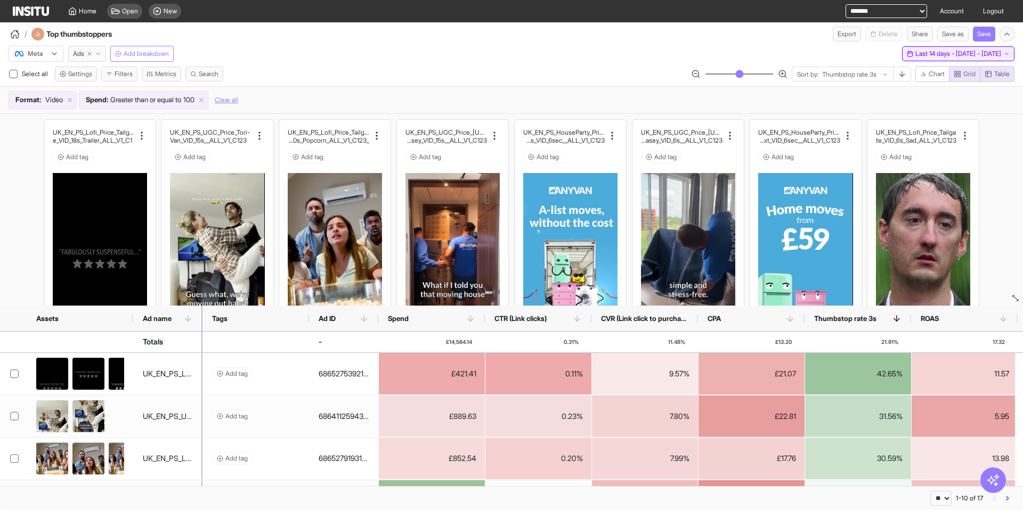
click at [902, 59] on button "Last 14 days - Mon 15 - Sun 28 Sep, 2025 15 Sep 25 - 28 Sep 25" at bounding box center [958, 53] width 112 height 15
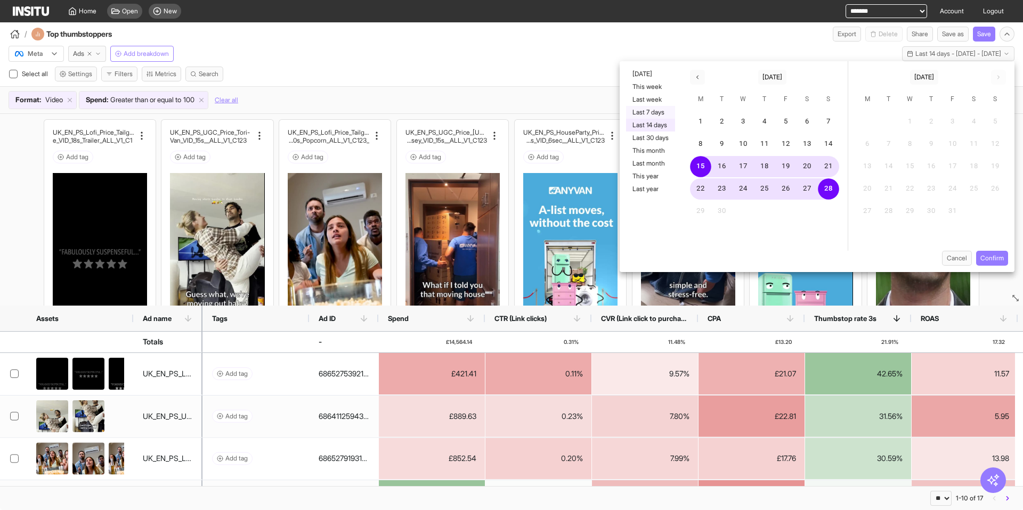
click at [663, 112] on button "Last 7 days" at bounding box center [650, 112] width 49 height 13
click at [988, 257] on button "Confirm" at bounding box center [992, 258] width 32 height 15
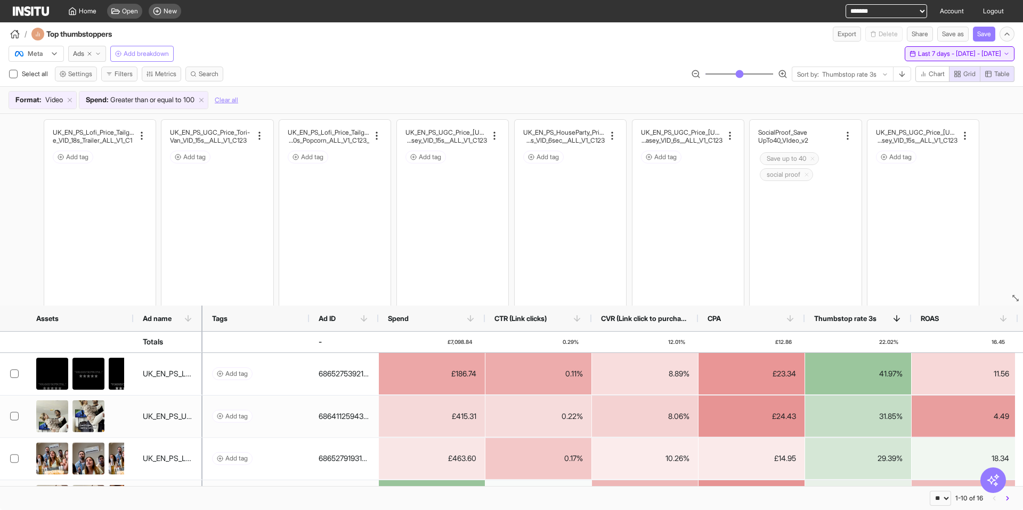
click at [918, 52] on span "Last 7 days - Mon 22 - Sun 28 Sep, 2025" at bounding box center [959, 54] width 83 height 9
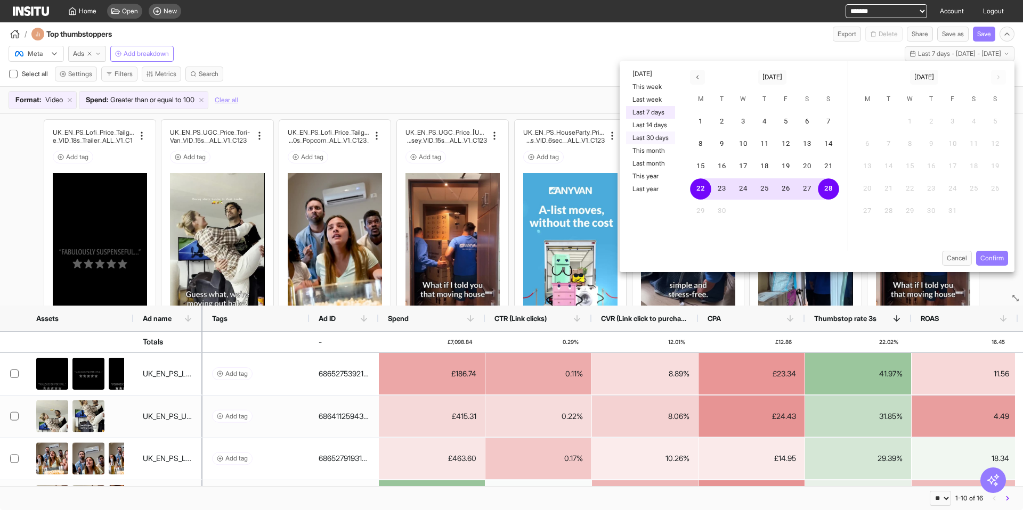
click at [665, 136] on button "Last 30 days" at bounding box center [650, 138] width 49 height 13
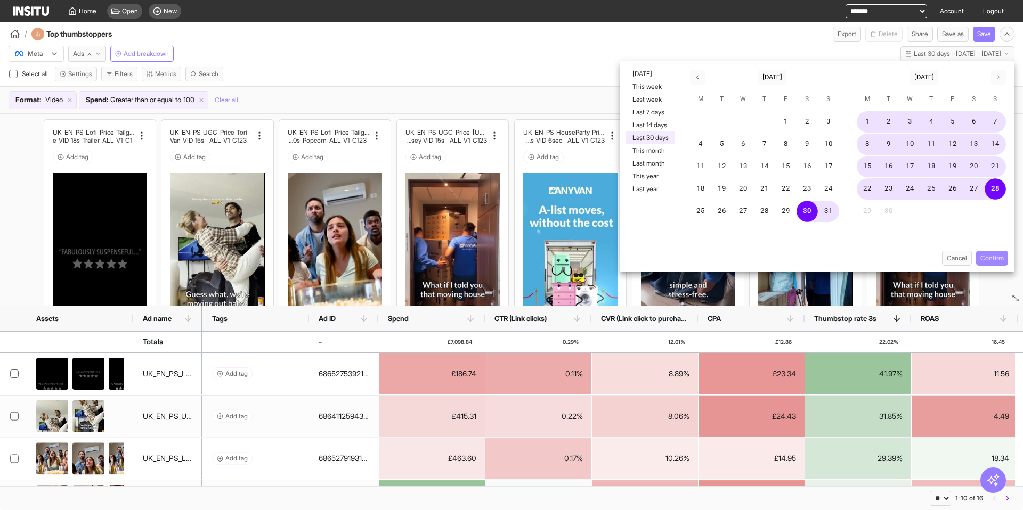
click at [986, 258] on button "Confirm" at bounding box center [992, 258] width 32 height 15
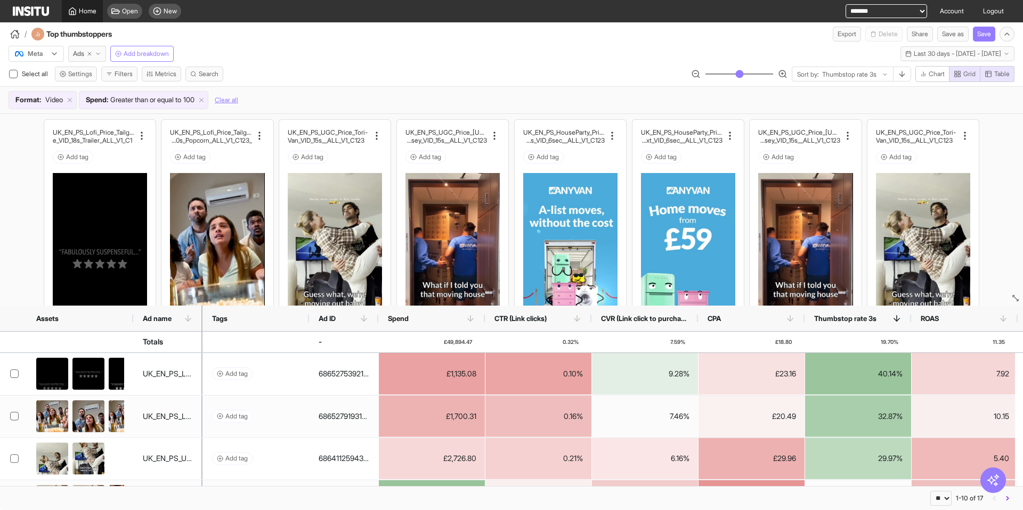
click at [84, 11] on span "Home" at bounding box center [88, 11] width 18 height 9
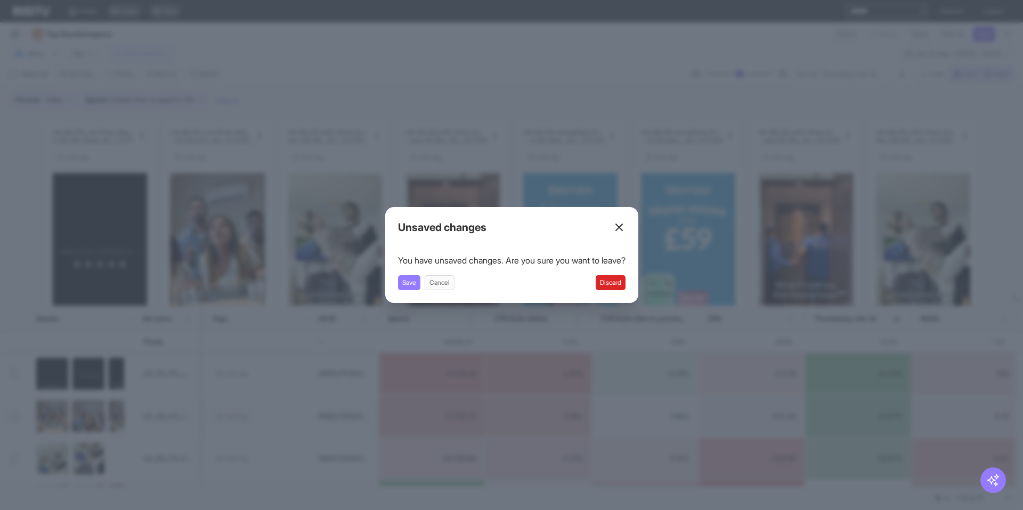
click at [615, 283] on button "Discard" at bounding box center [611, 282] width 30 height 15
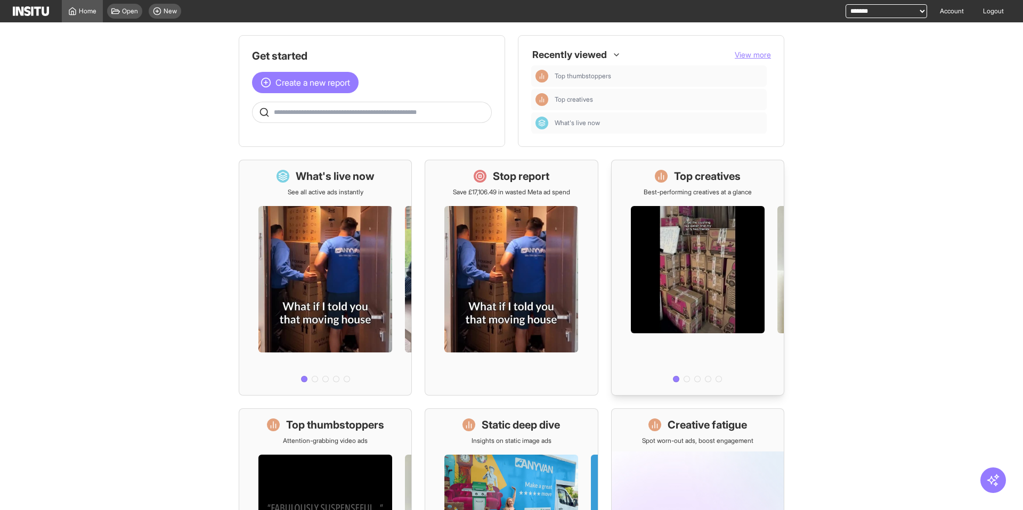
click at [712, 234] on div at bounding box center [698, 292] width 172 height 190
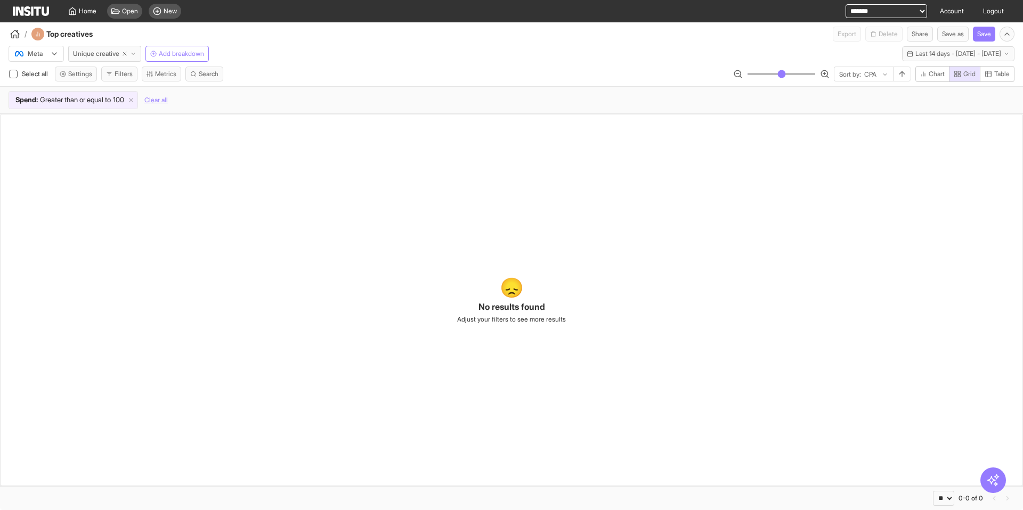
click at [535, 150] on div "😞 No results found Adjust your filters to see more results" at bounding box center [511, 300] width 1023 height 372
click at [945, 53] on span "Last 14 days - Mon 15 - Sun 28 Sep, 2025" at bounding box center [958, 54] width 86 height 9
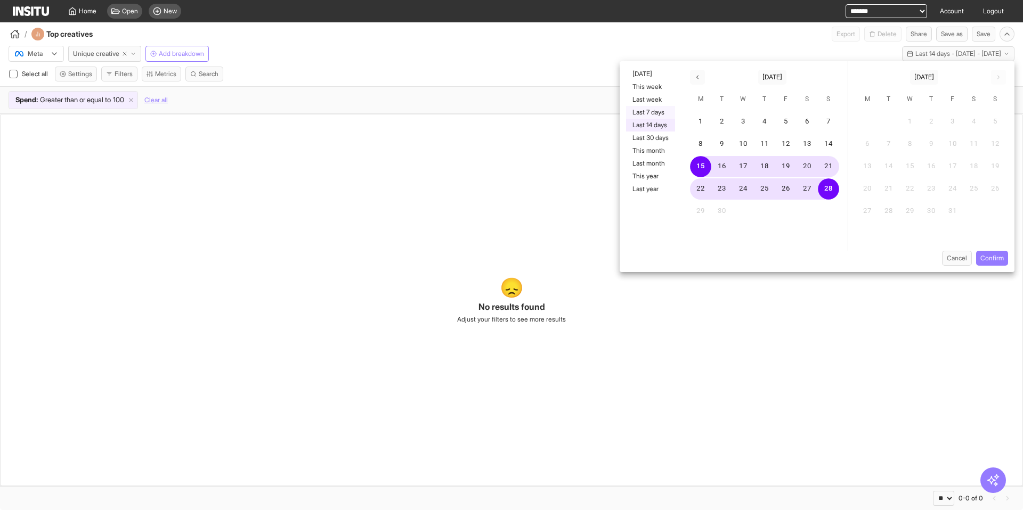
click at [656, 111] on button "Last 7 days" at bounding box center [650, 112] width 49 height 13
click at [982, 258] on button "Confirm" at bounding box center [992, 258] width 32 height 15
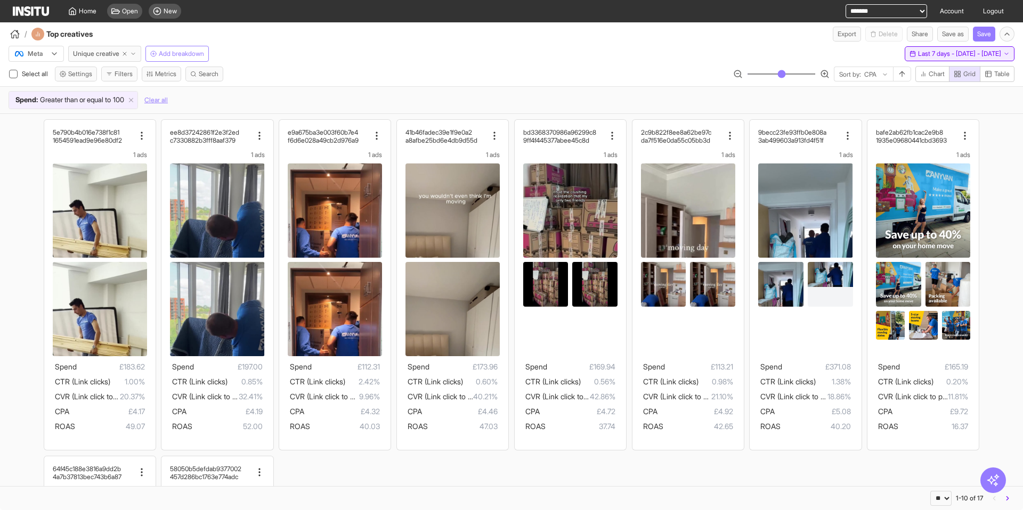
click at [950, 52] on span "Last 7 days - Mon 22 - Sun 28 Sep, 2025" at bounding box center [959, 54] width 83 height 9
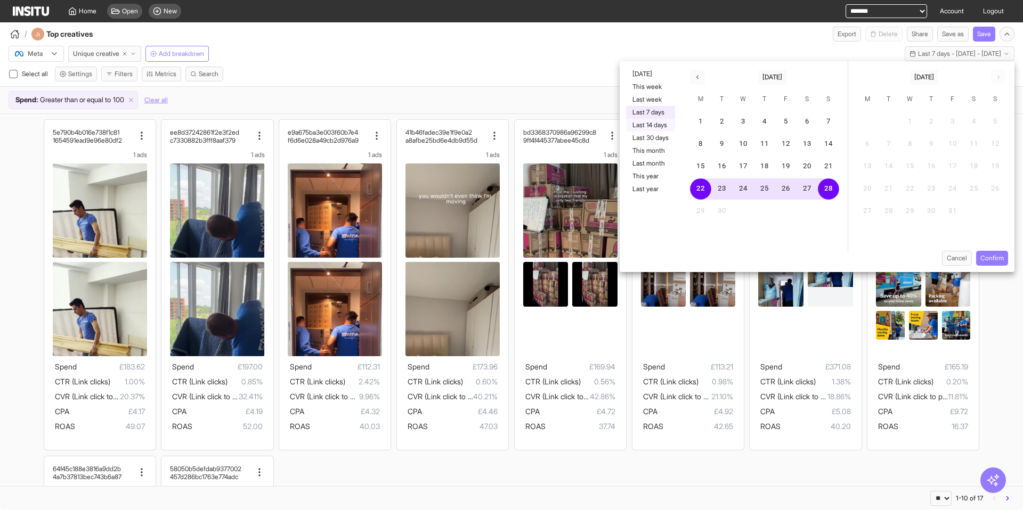
click at [659, 127] on button "Last 14 days" at bounding box center [650, 125] width 49 height 13
click at [986, 254] on button "Confirm" at bounding box center [992, 258] width 32 height 15
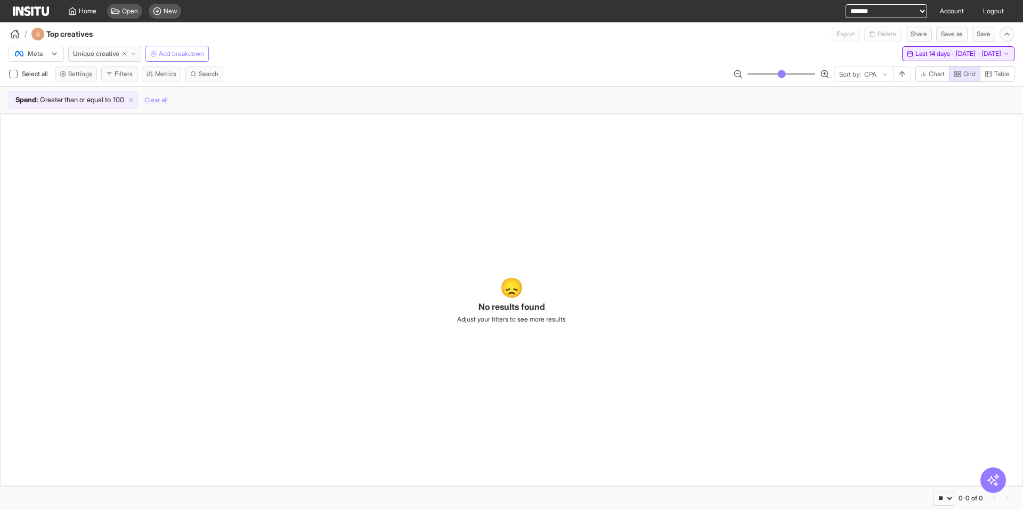
click at [915, 55] on span "Last 14 days - [DATE] - [DATE]" at bounding box center [958, 54] width 86 height 9
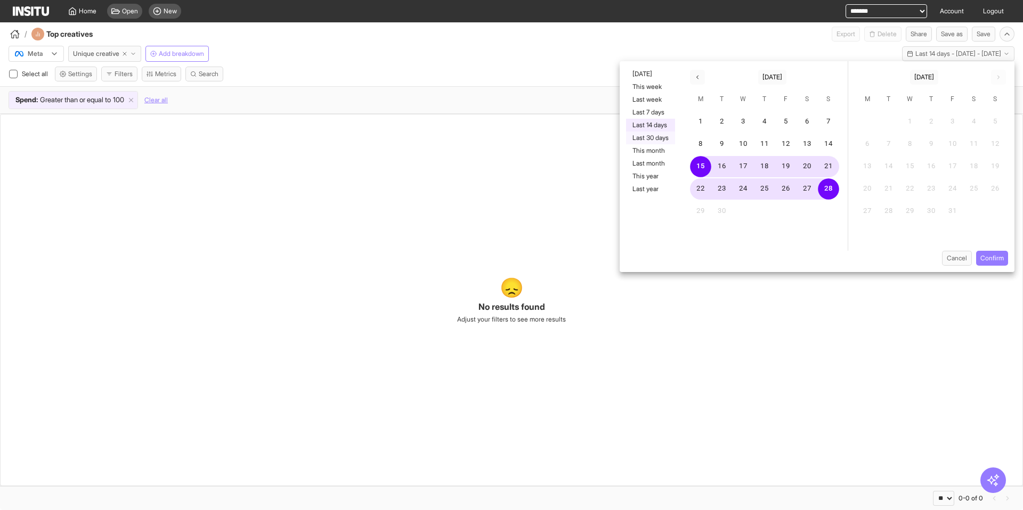
click at [659, 137] on button "Last 30 days" at bounding box center [650, 138] width 49 height 13
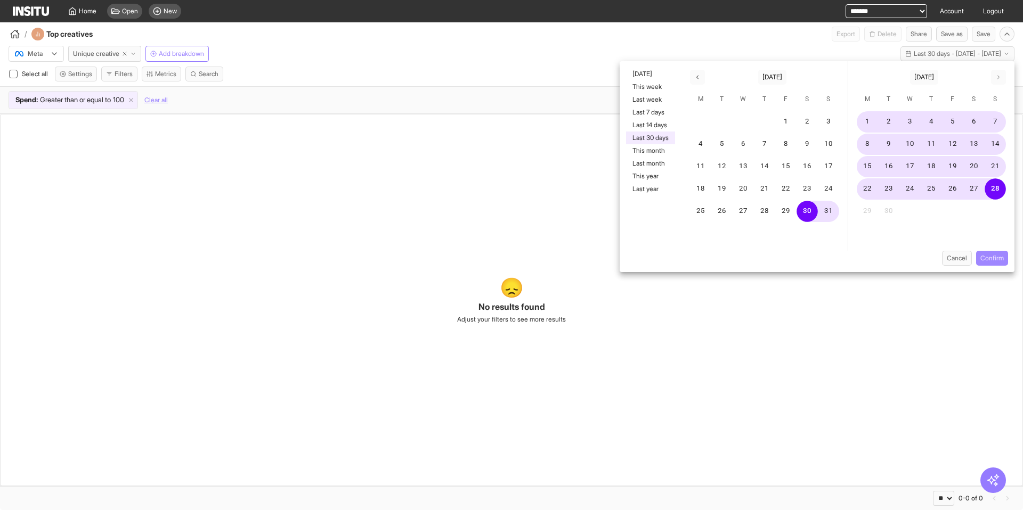
click at [978, 257] on button "Confirm" at bounding box center [992, 258] width 32 height 15
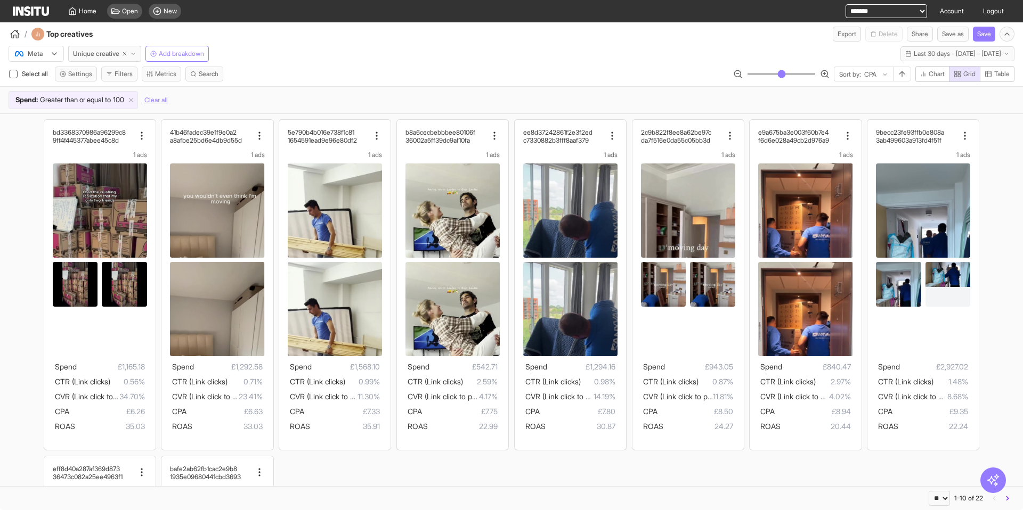
click at [868, 11] on select "**********" at bounding box center [887, 11] width 82 height 14
select select "**********"
click at [846, 4] on select "**********" at bounding box center [887, 11] width 82 height 14
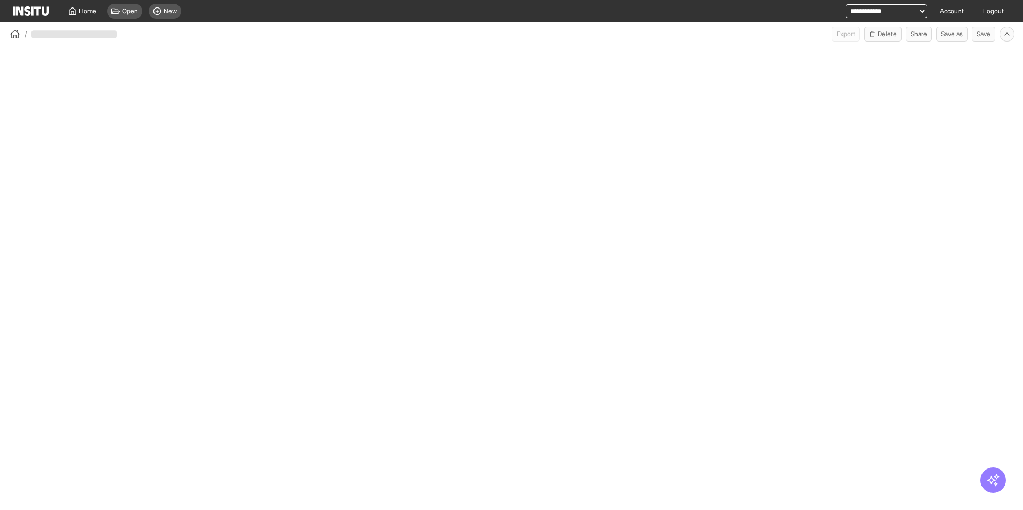
select select "**"
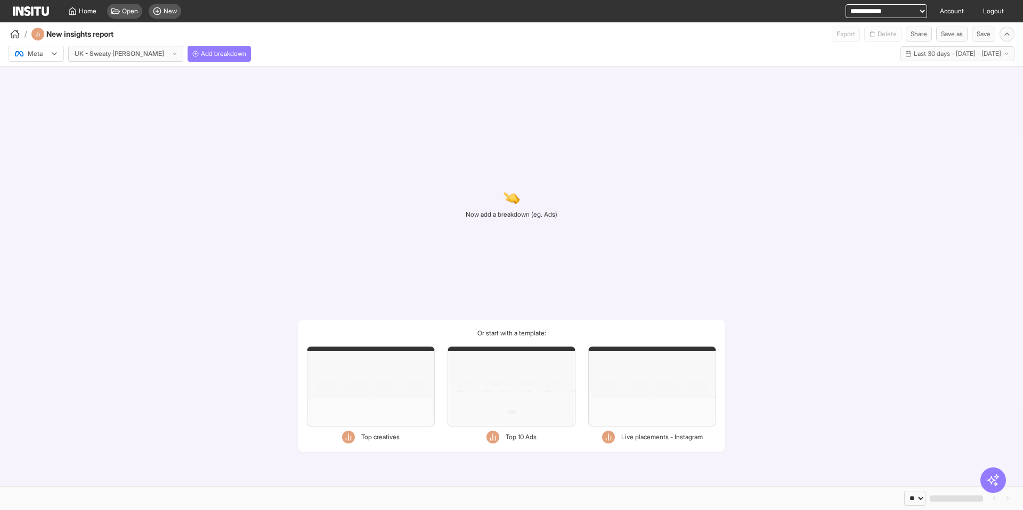
click at [856, 12] on select "**********" at bounding box center [887, 11] width 82 height 14
select select "**********"
click at [846, 4] on select "**********" at bounding box center [887, 11] width 82 height 14
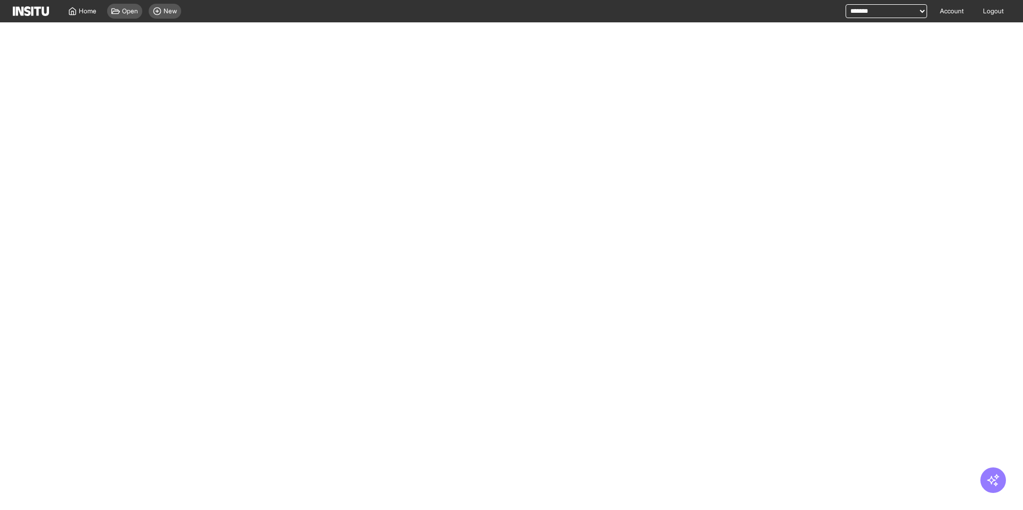
select select "**"
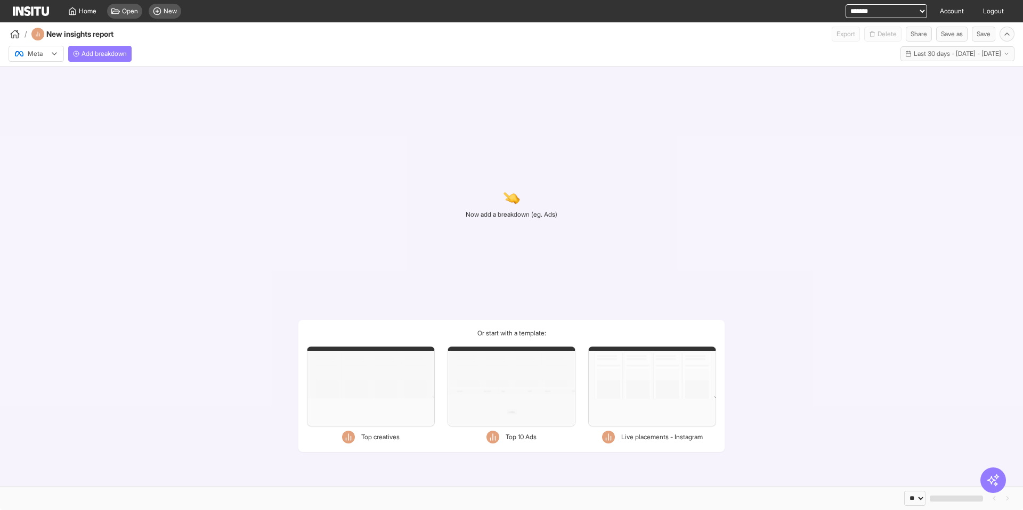
select select "**********"
click at [846, 4] on select "**********" at bounding box center [887, 11] width 82 height 14
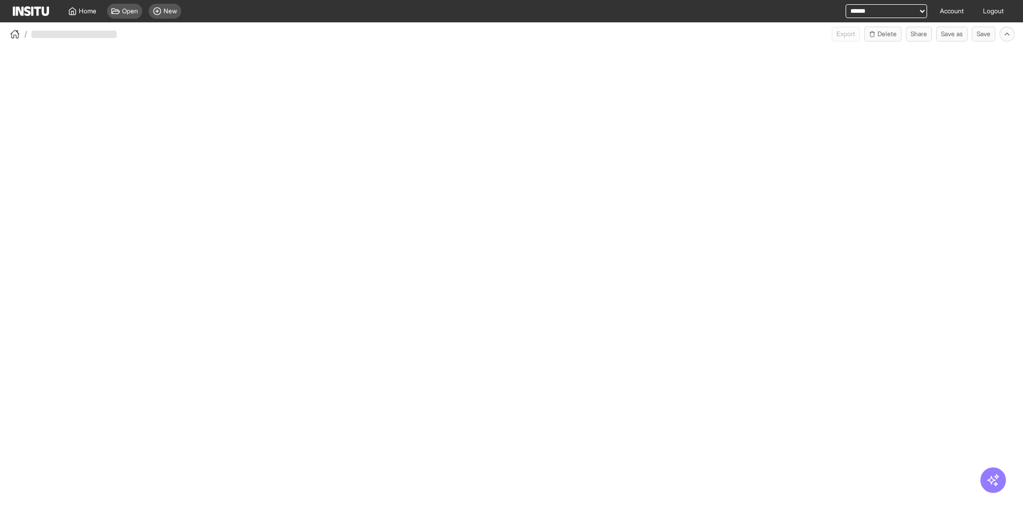
select select "**"
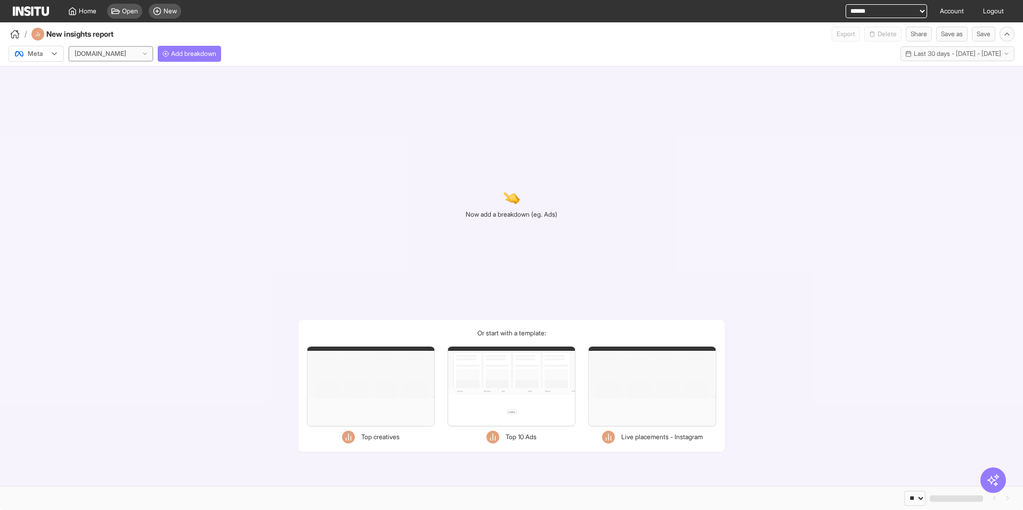
click at [111, 56] on div at bounding box center [101, 53] width 54 height 11
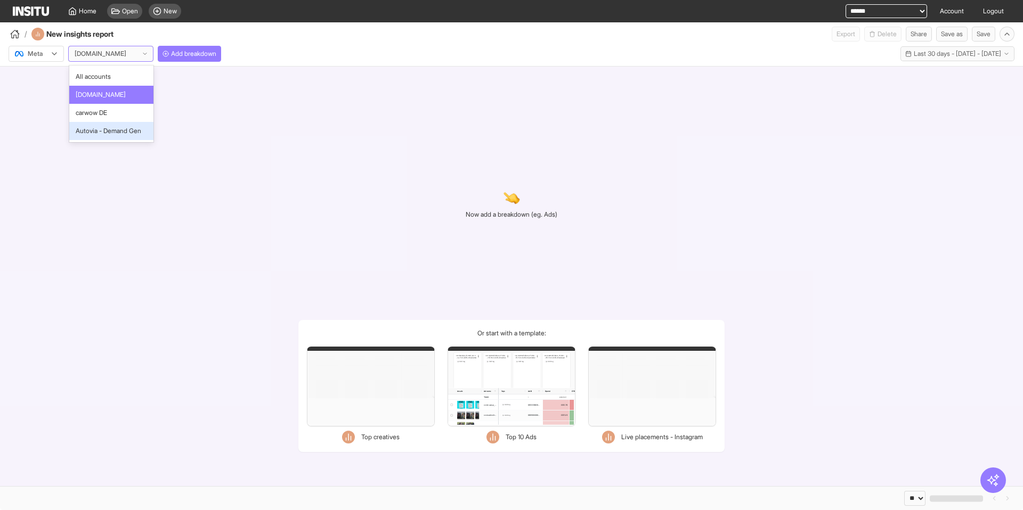
click at [120, 139] on div "Autovia - Demand Gen" at bounding box center [111, 131] width 84 height 18
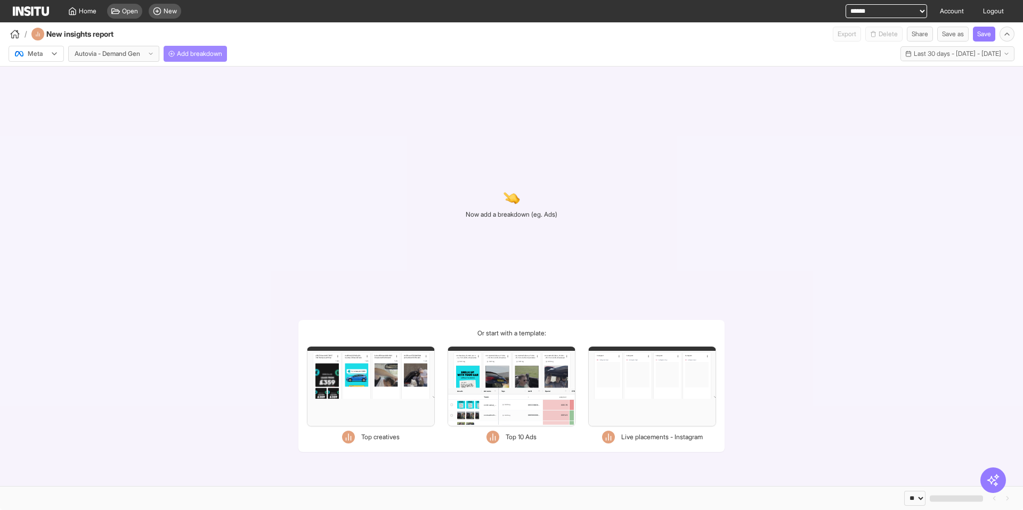
click at [205, 50] on span "Add breakdown" at bounding box center [199, 54] width 45 height 9
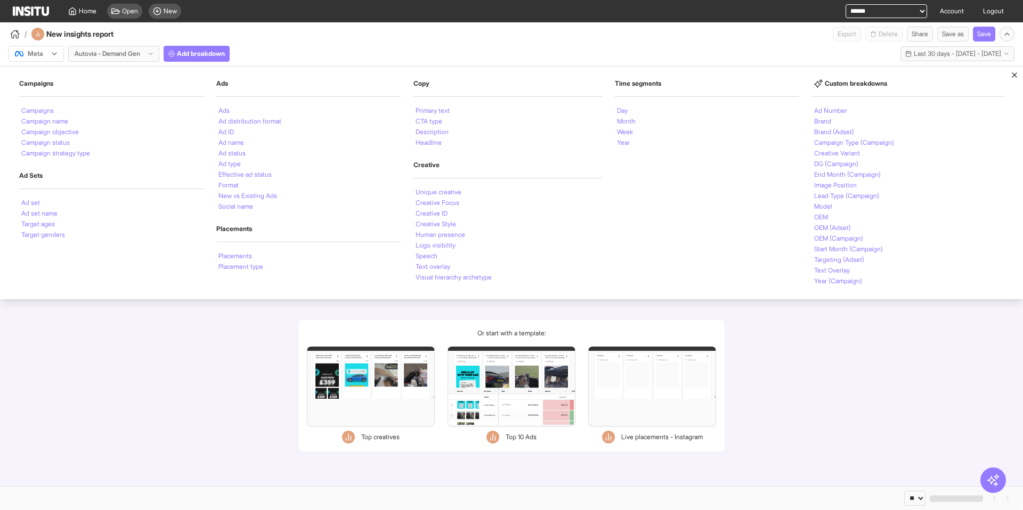
click at [301, 44] on div "Meta Autovia - Demand Gen Add breakdown Campaigns Campaigns Campaign name Campa…" at bounding box center [511, 52] width 1023 height 20
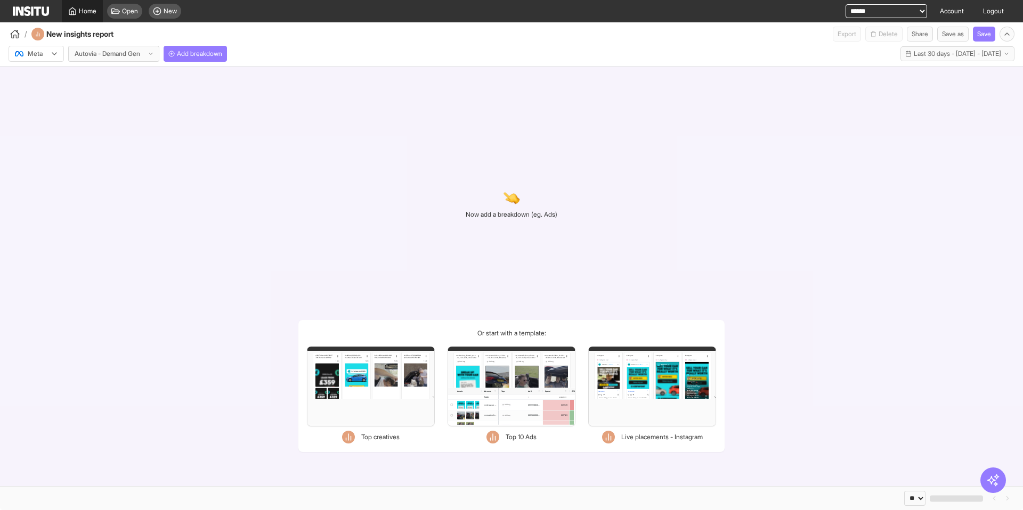
click at [88, 12] on span "Home" at bounding box center [88, 11] width 18 height 9
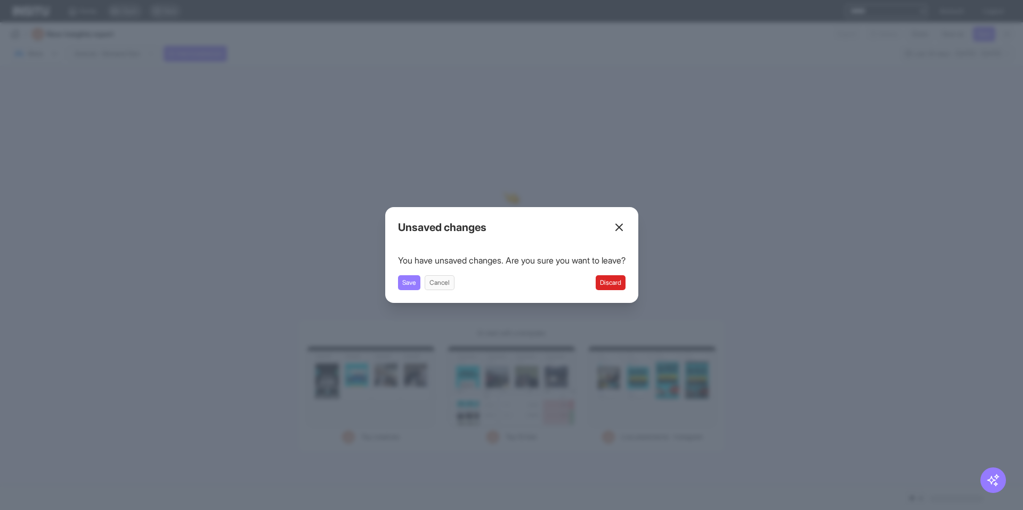
click at [620, 282] on button "Discard" at bounding box center [611, 282] width 30 height 15
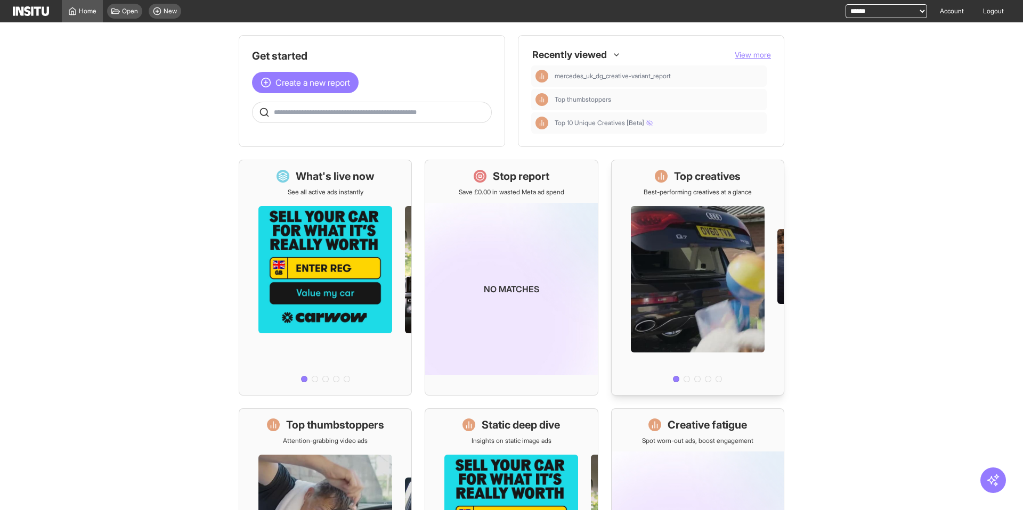
click at [708, 182] on h1 "Top creatives" at bounding box center [707, 176] width 67 height 15
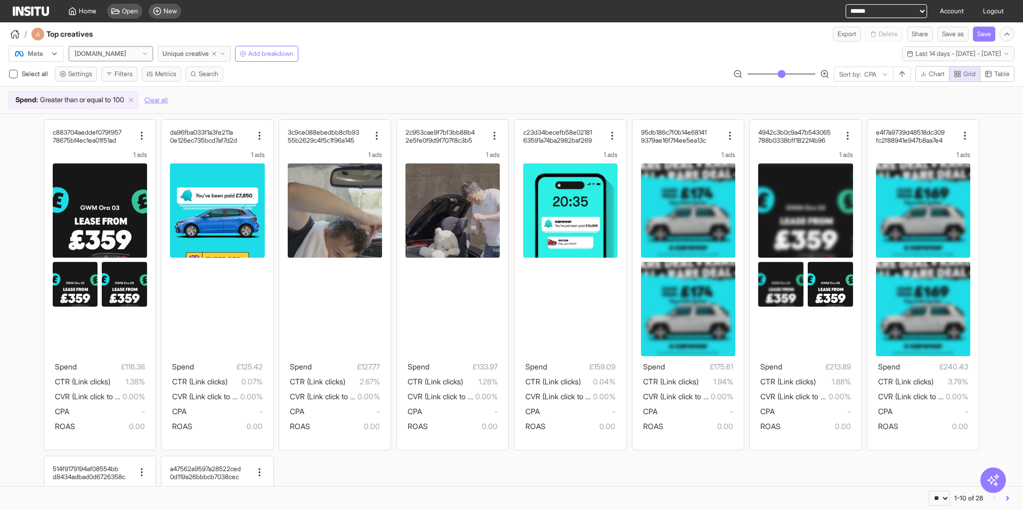
click at [130, 54] on div "carwow.co.uk" at bounding box center [111, 53] width 84 height 15
click at [117, 132] on span "Autovia - Demand Gen" at bounding box center [109, 131] width 66 height 10
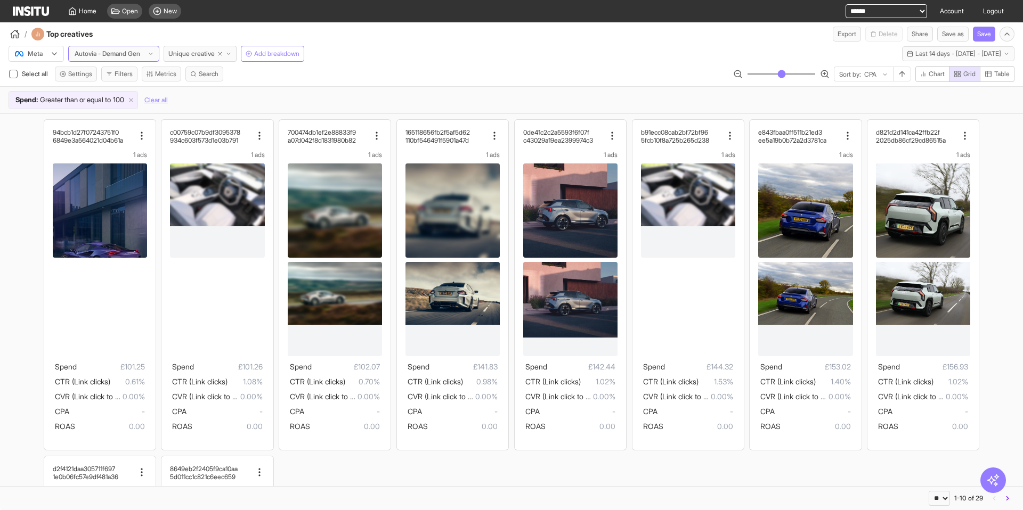
click at [876, 9] on select "**********" at bounding box center [887, 11] width 82 height 14
select select "**********"
click at [846, 4] on select "**********" at bounding box center [887, 11] width 82 height 14
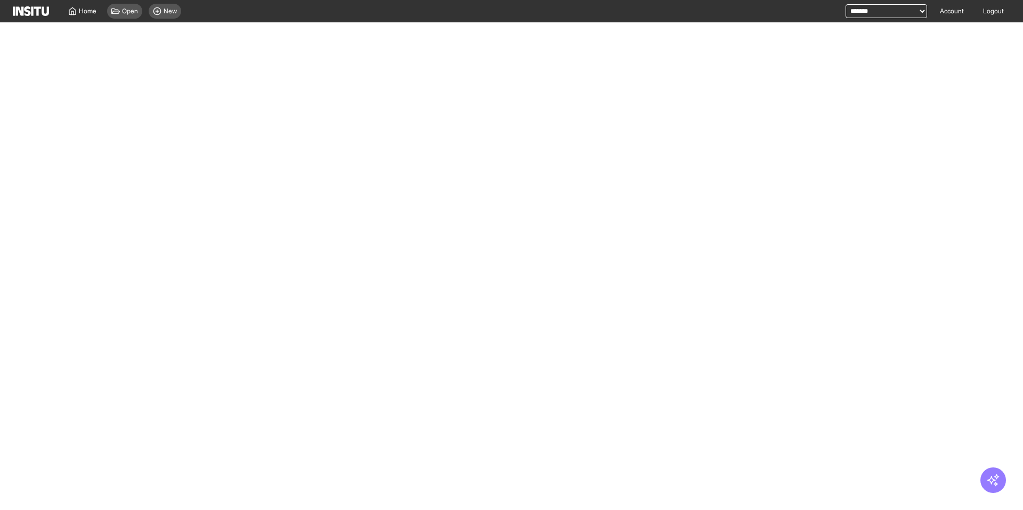
select select "**"
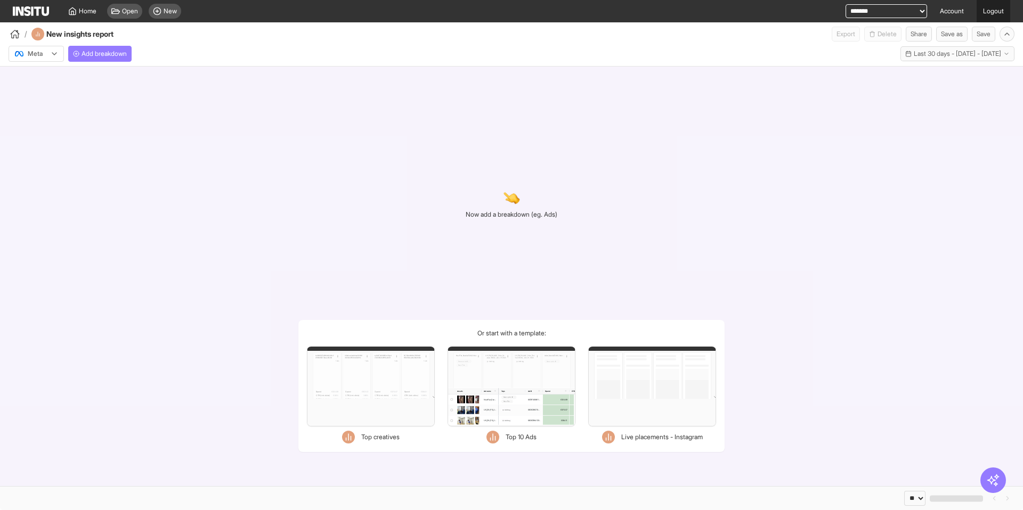
click at [992, 11] on link "Logout" at bounding box center [994, 11] width 34 height 22
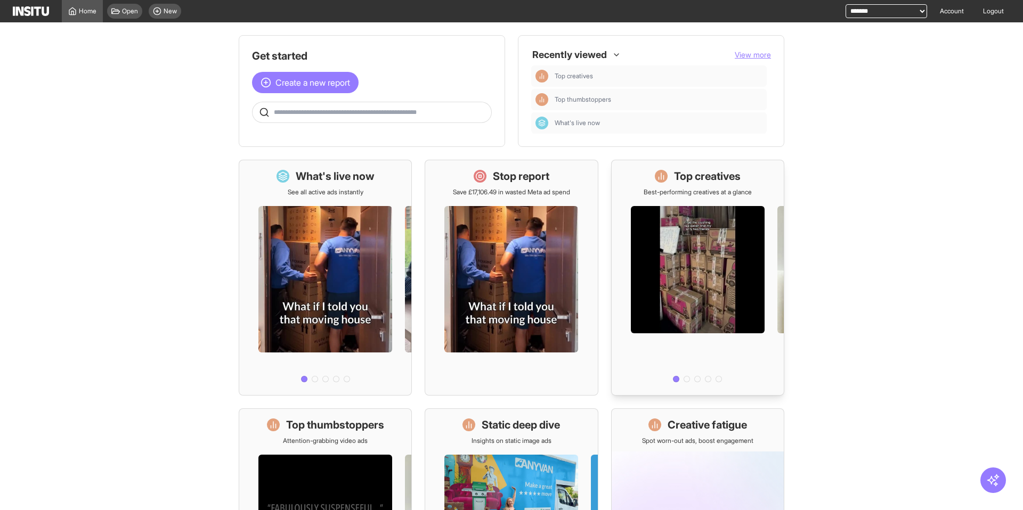
click at [673, 241] on div at bounding box center [698, 292] width 172 height 190
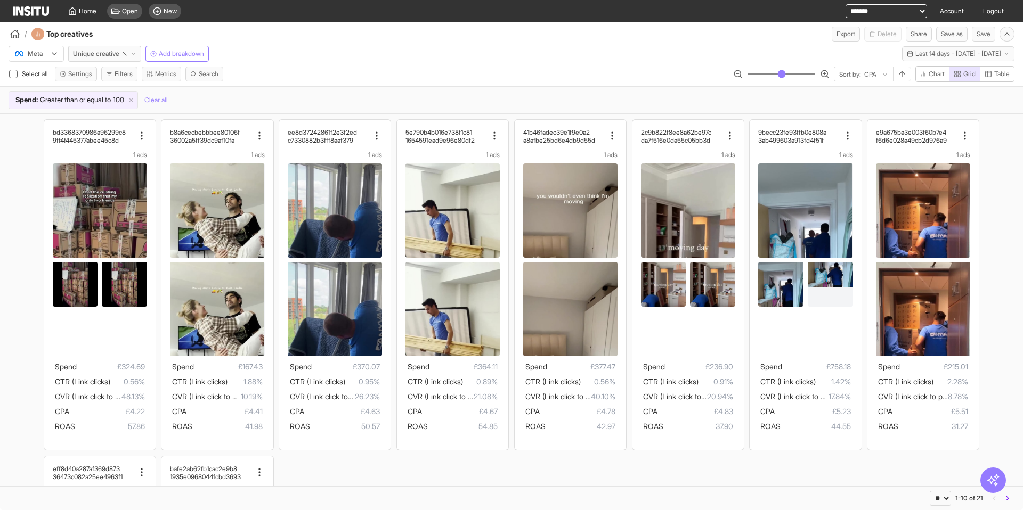
click at [470, 64] on div "Meta Unique creative Add breakdown Last 14 days - [DATE] - [DATE] [DATE] - [DAT…" at bounding box center [511, 78] width 1023 height 72
click at [36, 56] on div at bounding box center [29, 53] width 30 height 11
click at [42, 55] on div at bounding box center [29, 53] width 30 height 11
click at [34, 54] on div at bounding box center [29, 53] width 30 height 11
click at [38, 98] on span "TikTok" at bounding box center [37, 95] width 18 height 10
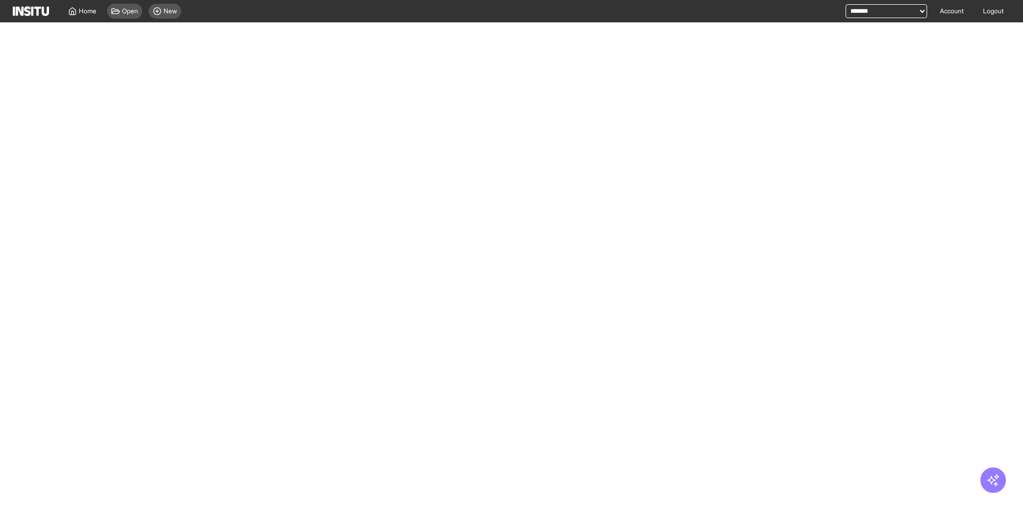
select select "**"
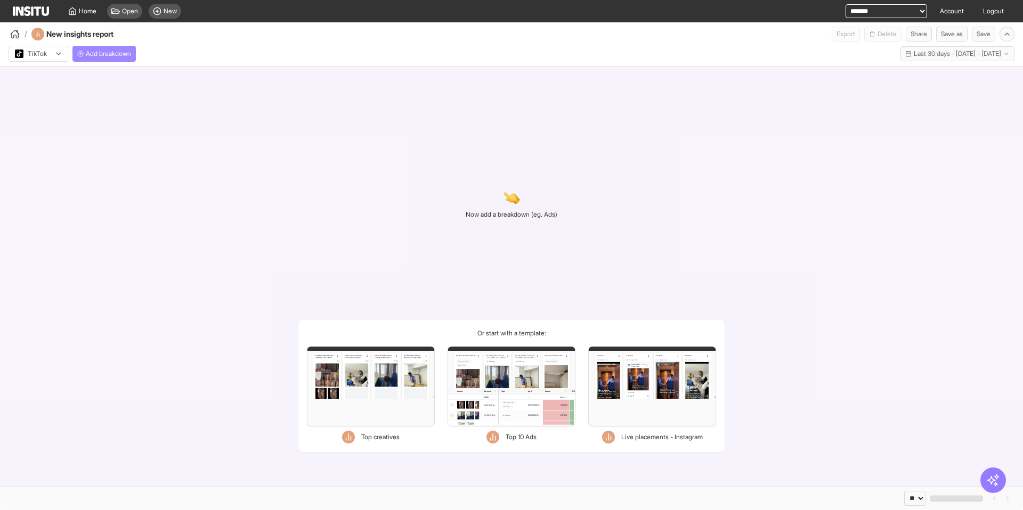
click at [110, 53] on span "Add breakdown" at bounding box center [108, 54] width 45 height 9
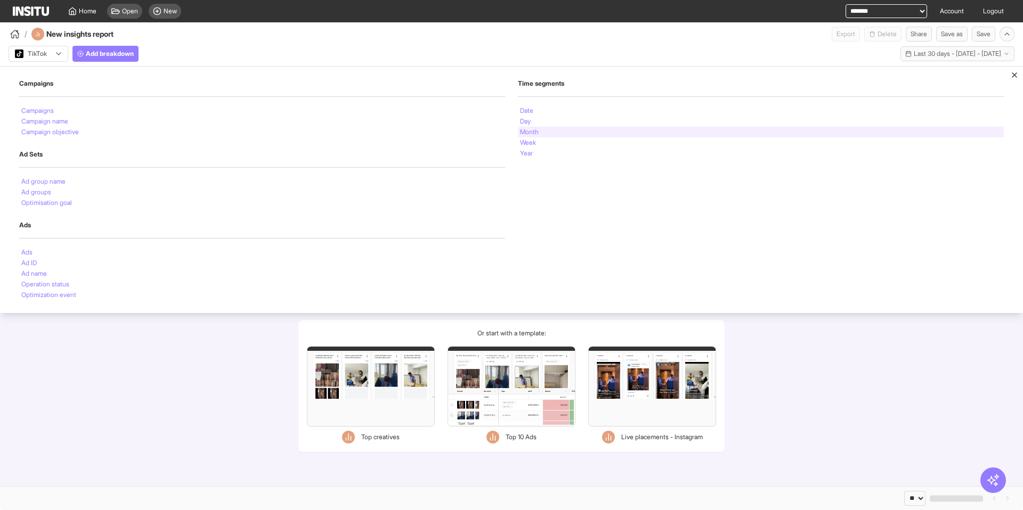
click at [539, 128] on div "Month" at bounding box center [761, 132] width 486 height 11
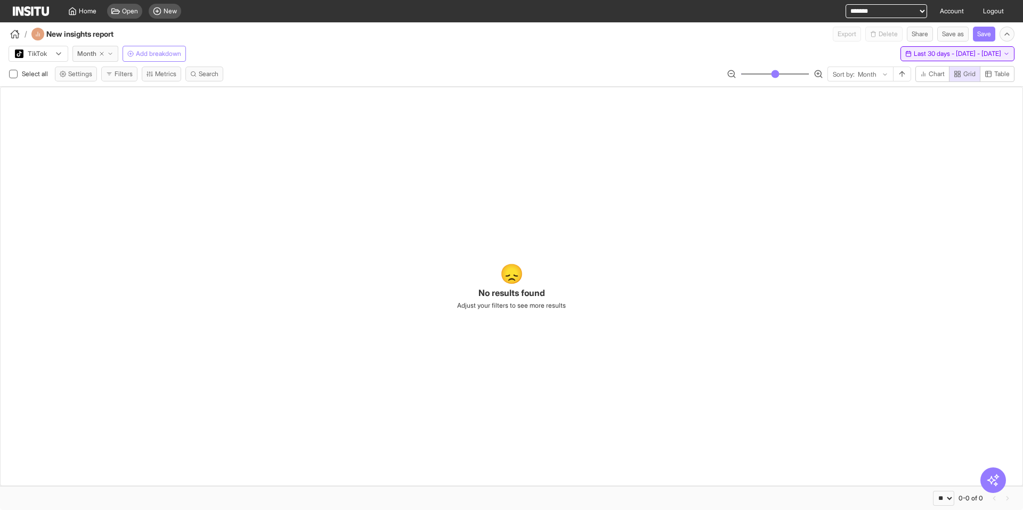
click at [914, 54] on span "Last 30 days - [DATE] - [DATE]" at bounding box center [957, 54] width 87 height 9
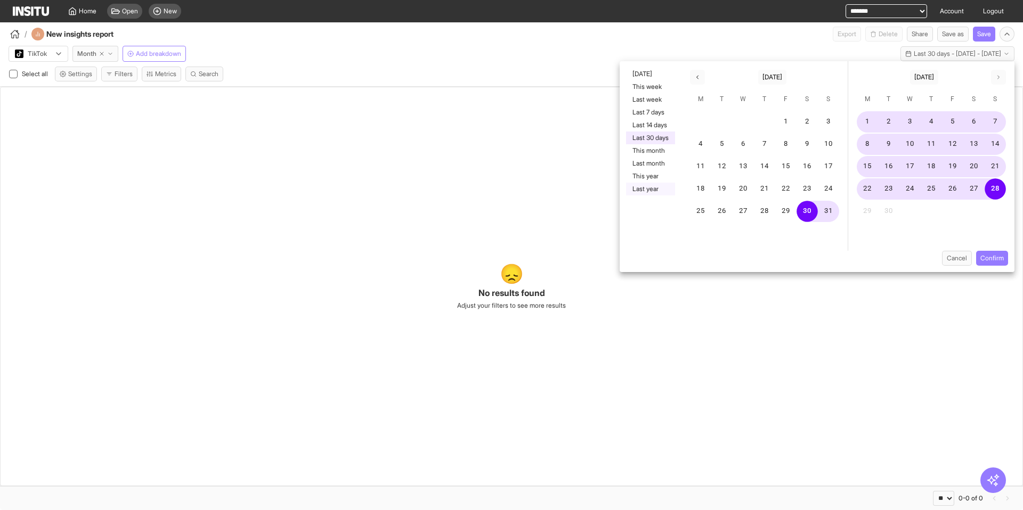
click at [656, 185] on button "Last year" at bounding box center [650, 189] width 49 height 13
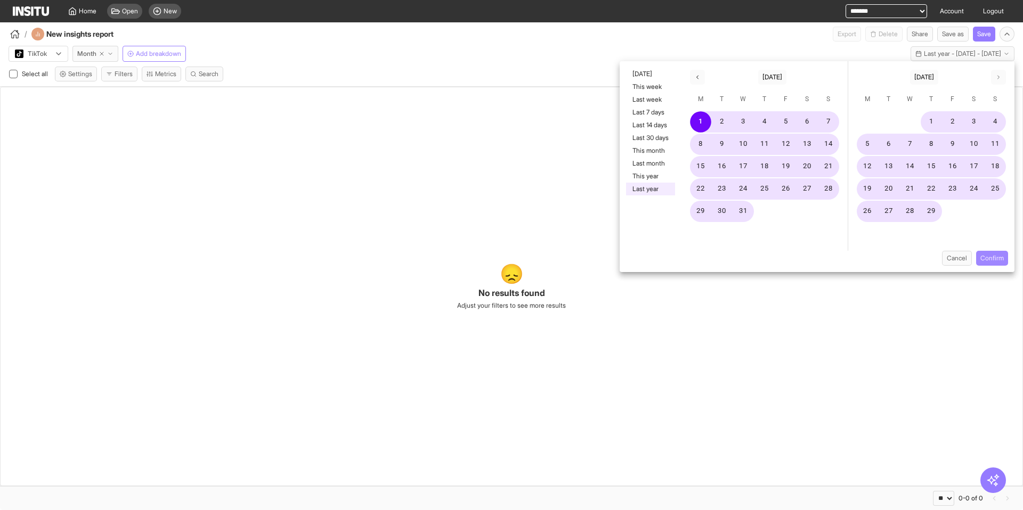
click at [992, 259] on button "Confirm" at bounding box center [992, 258] width 32 height 15
